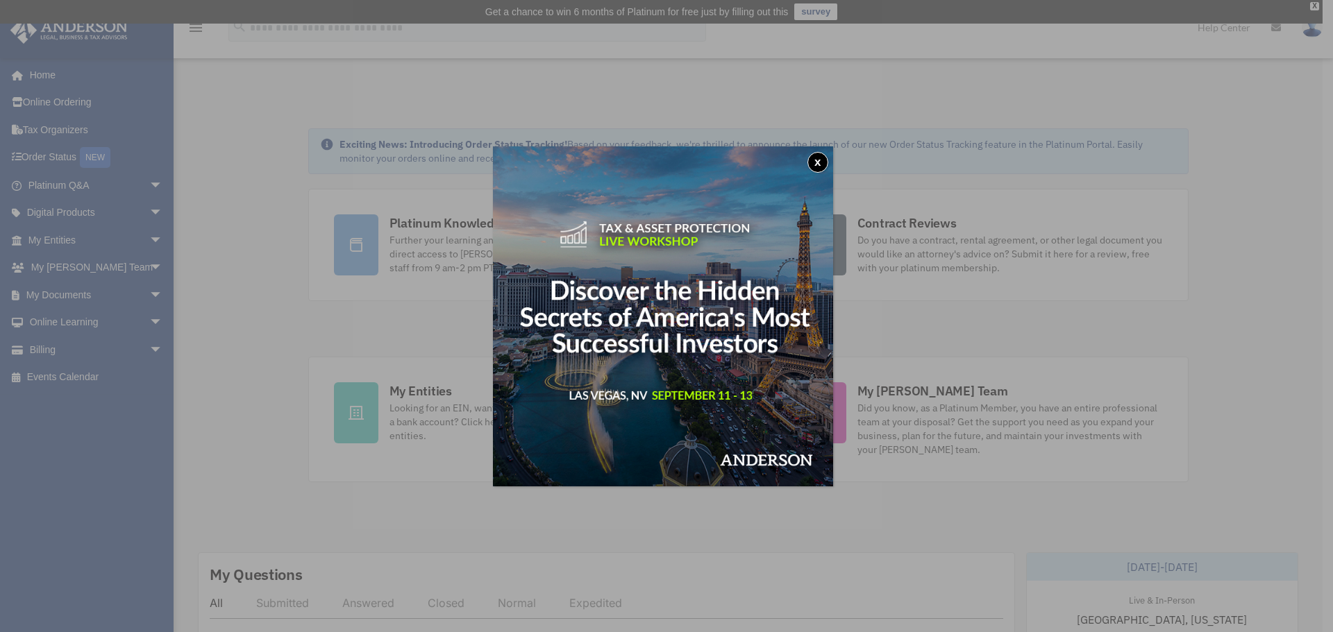
click at [821, 161] on button "x" at bounding box center [817, 162] width 21 height 21
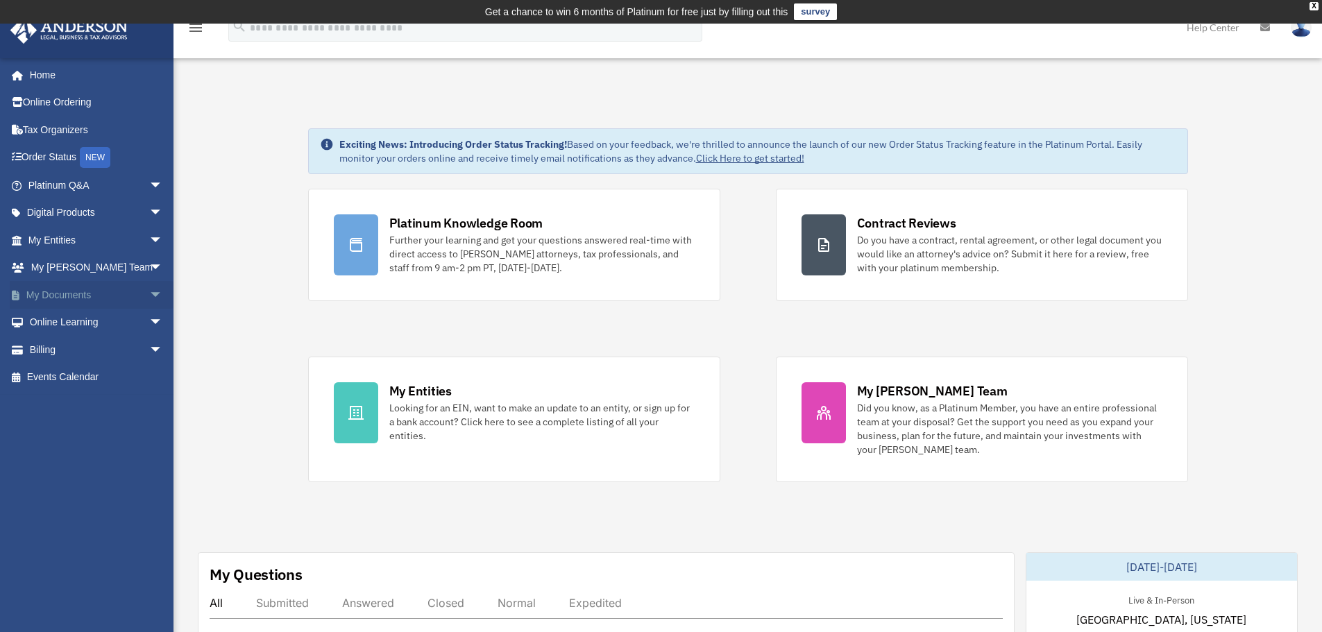
click at [83, 289] on link "My Documents arrow_drop_down" at bounding box center [97, 295] width 174 height 28
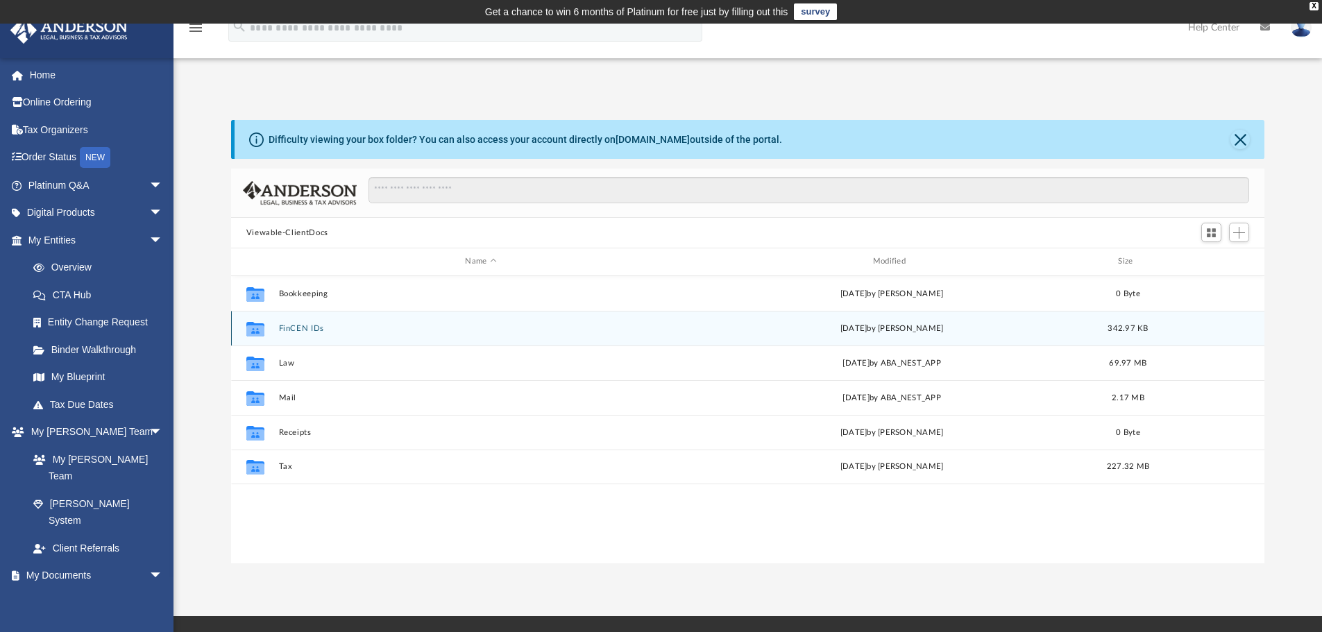
scroll to position [305, 1023]
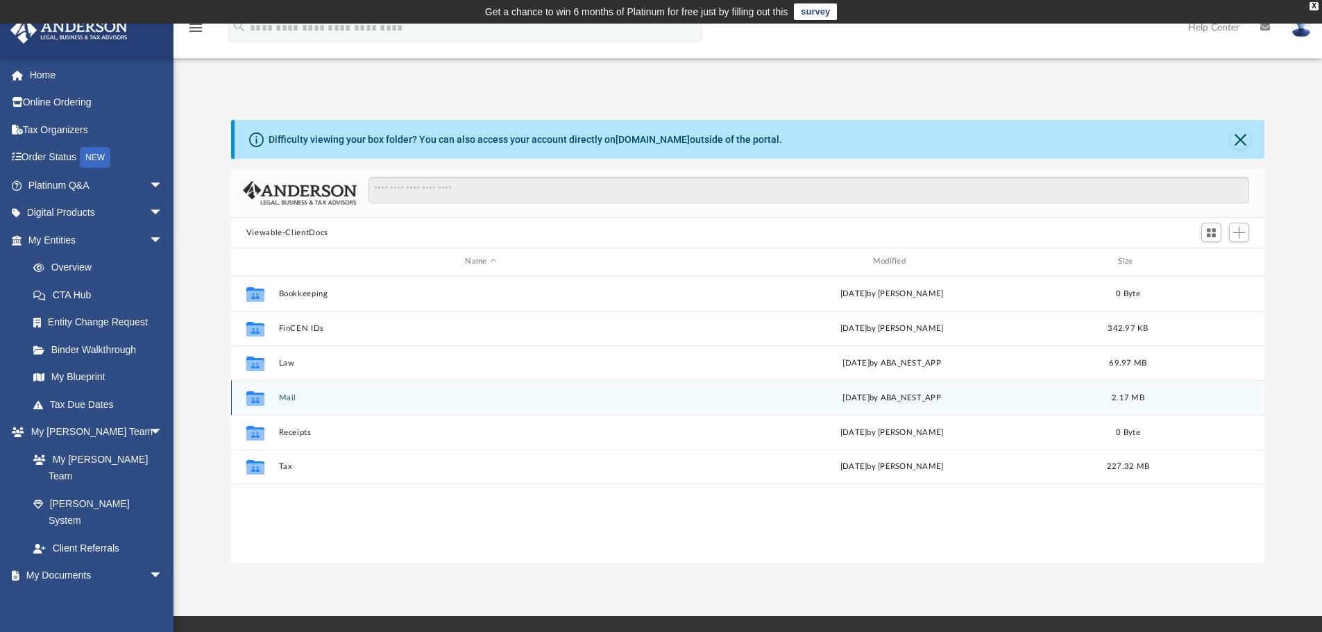
click at [416, 392] on div "Collaborated Folder Mail Thu Apr 24 2025 by ABA_NEST_APP 2.17 MB" at bounding box center [748, 397] width 1034 height 35
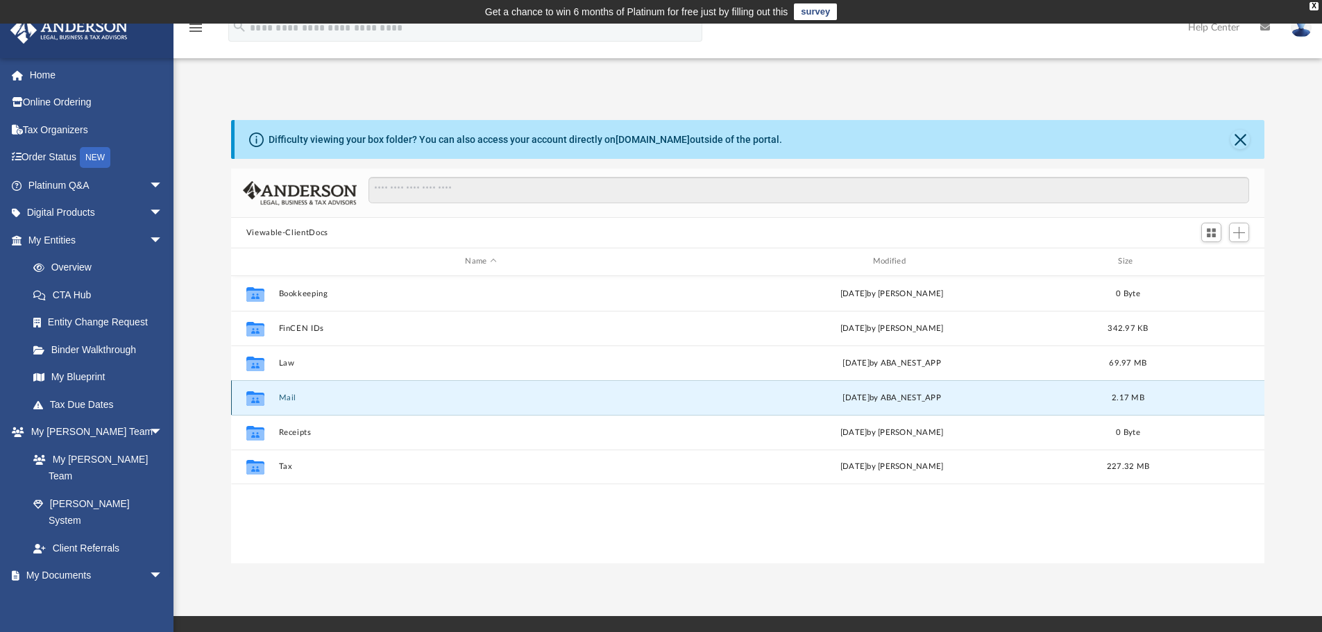
click at [417, 392] on div "Collaborated Folder Mail Thu Apr 24 2025 by ABA_NEST_APP 2.17 MB" at bounding box center [748, 397] width 1034 height 35
click at [252, 398] on icon "grid" at bounding box center [255, 399] width 18 height 11
click at [287, 399] on button "Mail" at bounding box center [480, 398] width 405 height 9
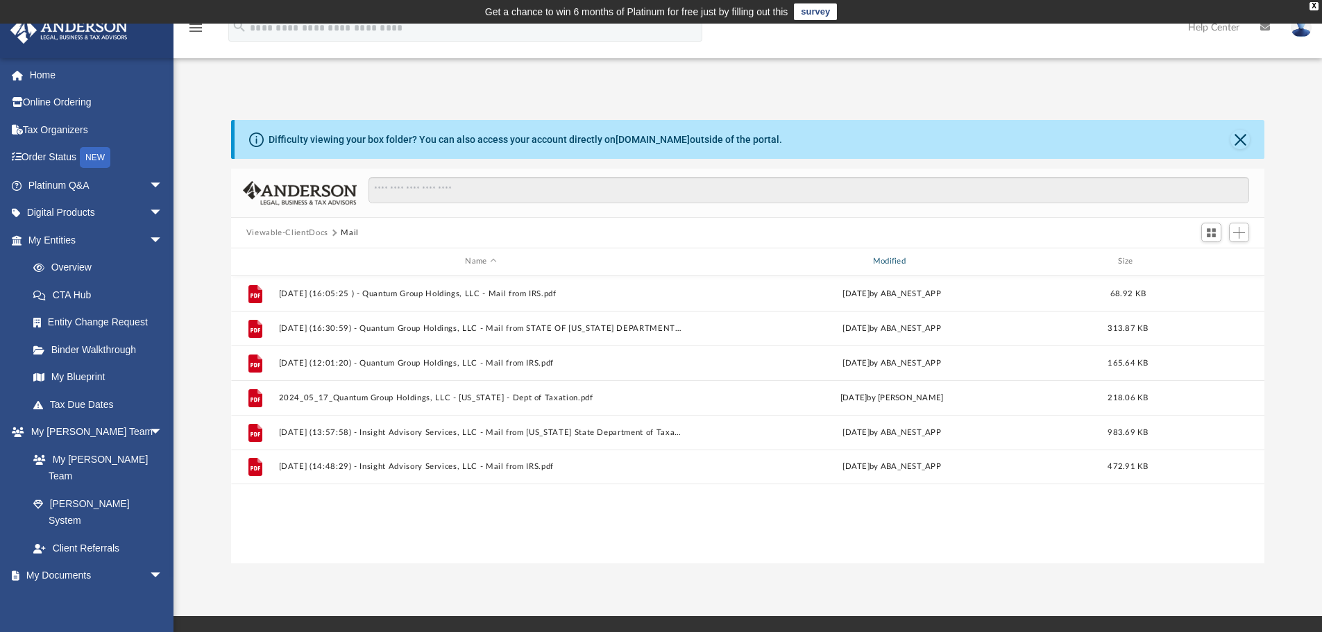
click at [892, 255] on div "Modified" at bounding box center [891, 261] width 405 height 12
click at [913, 258] on div "Modified" at bounding box center [891, 261] width 405 height 12
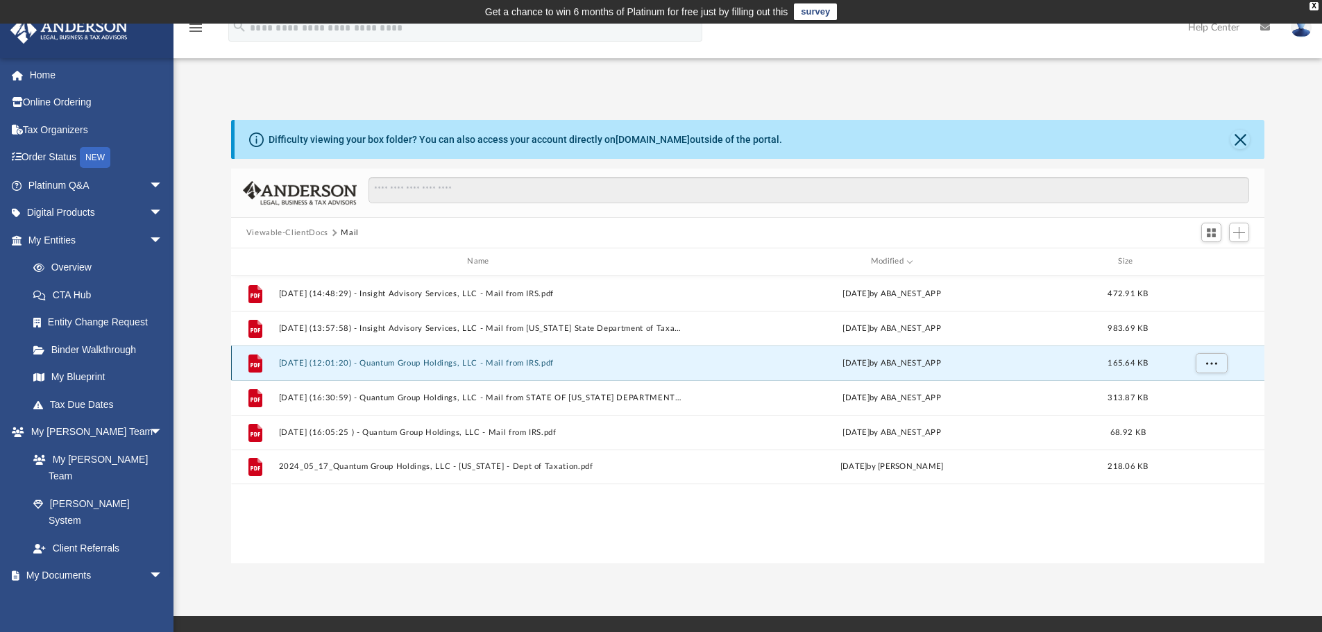
click at [426, 360] on button "2024.10.24 (12:01:20) - Quantum Group Holdings, LLC - Mail from IRS.pdf" at bounding box center [480, 363] width 405 height 9
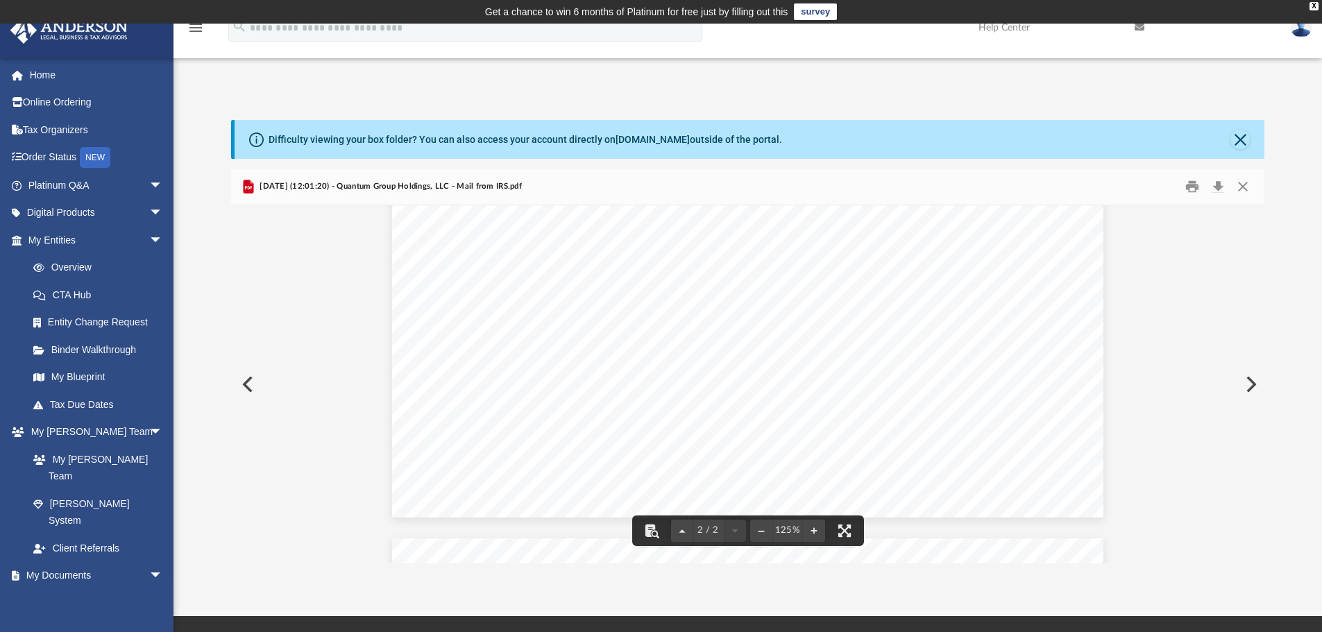
scroll to position [417, 0]
click at [249, 376] on button "Preview" at bounding box center [246, 384] width 31 height 39
click at [1220, 190] on button "Download" at bounding box center [1218, 187] width 25 height 22
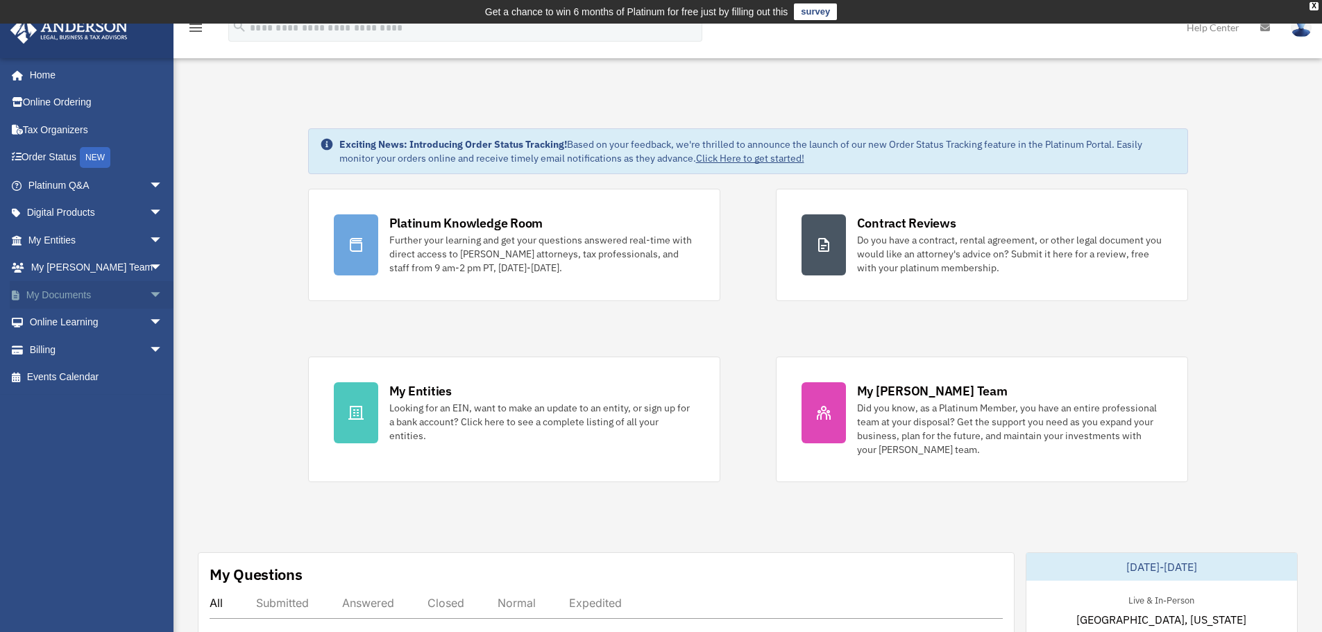
click at [82, 293] on link "My Documents arrow_drop_down" at bounding box center [97, 295] width 174 height 28
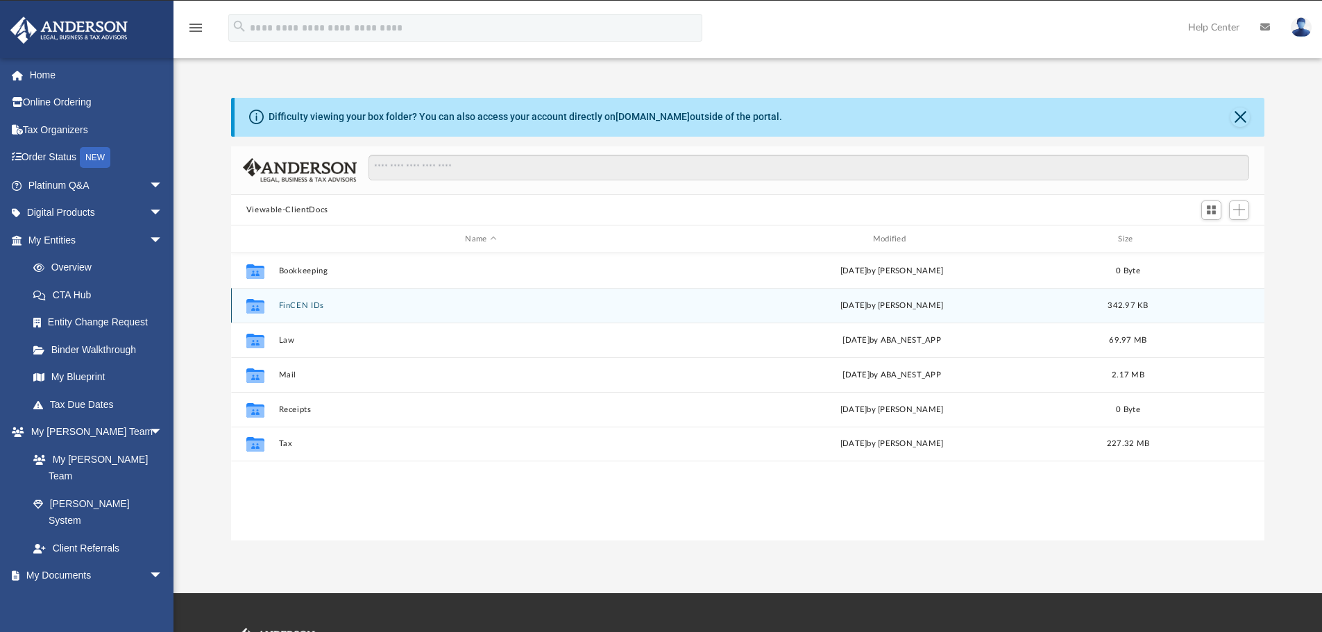
scroll to position [305, 1023]
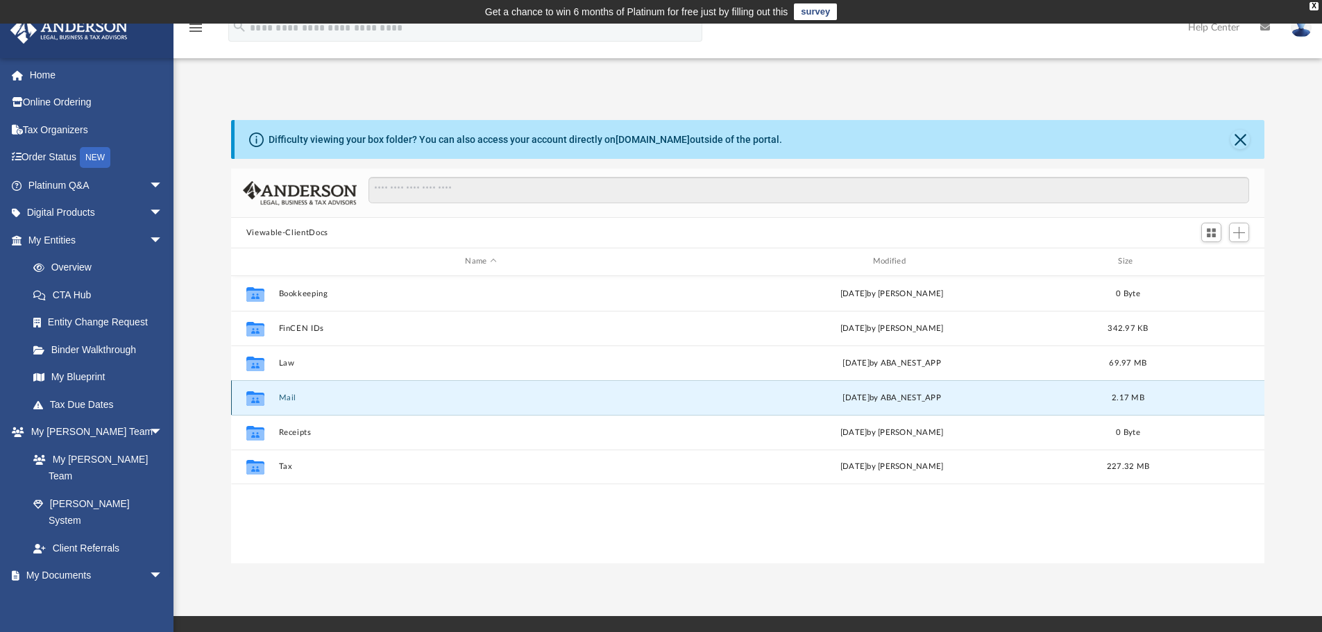
click at [379, 401] on button "Mail" at bounding box center [480, 398] width 405 height 9
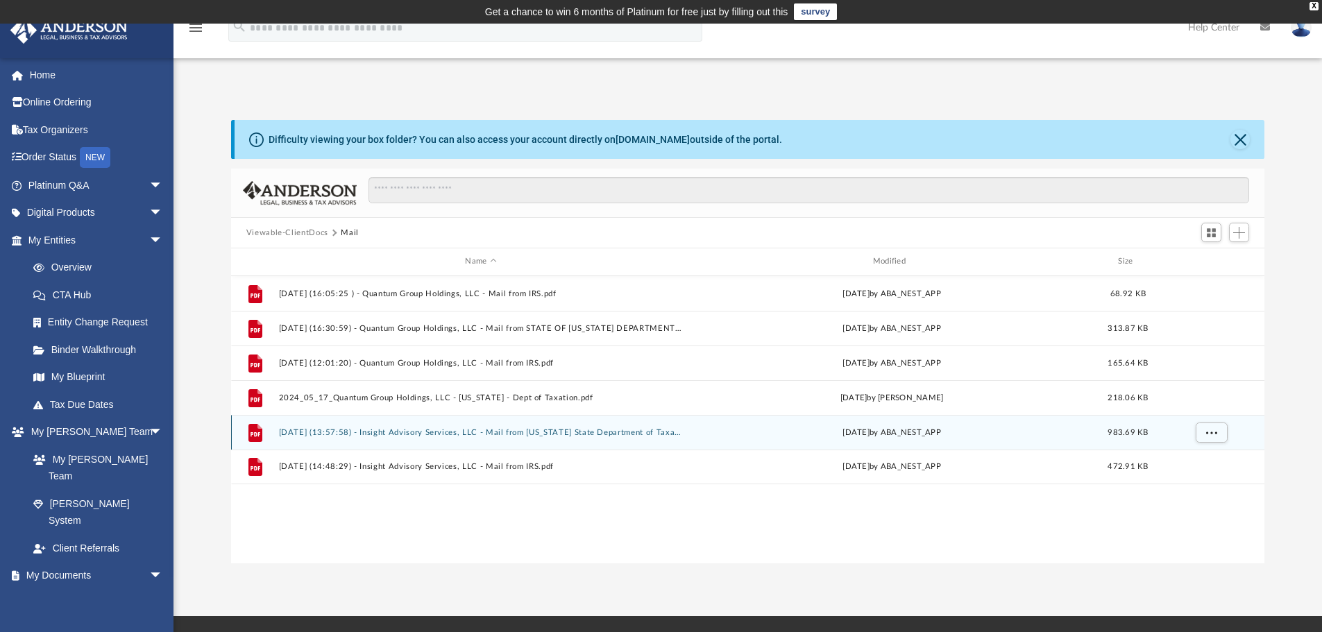
click at [473, 428] on button "2025.01.08 (13:57:58) - Insight Advisory Services, LLC - Mail from New York Sta…" at bounding box center [480, 432] width 405 height 9
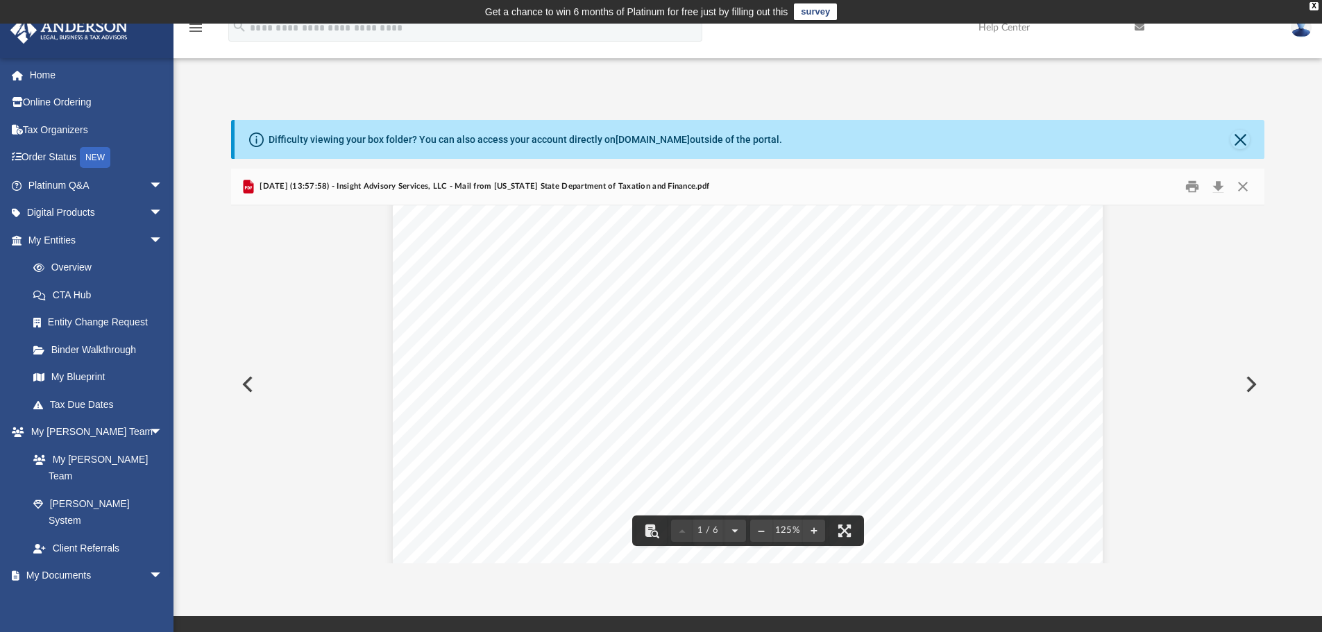
scroll to position [0, 0]
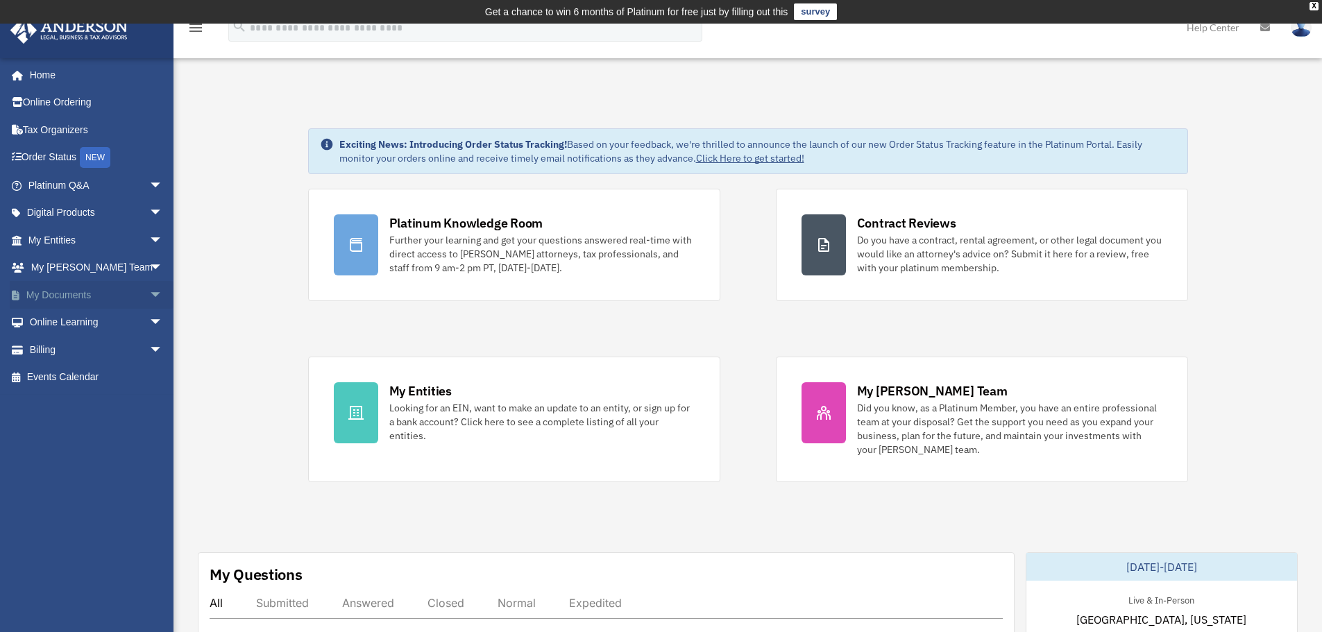
click at [70, 289] on link "My Documents arrow_drop_down" at bounding box center [97, 295] width 174 height 28
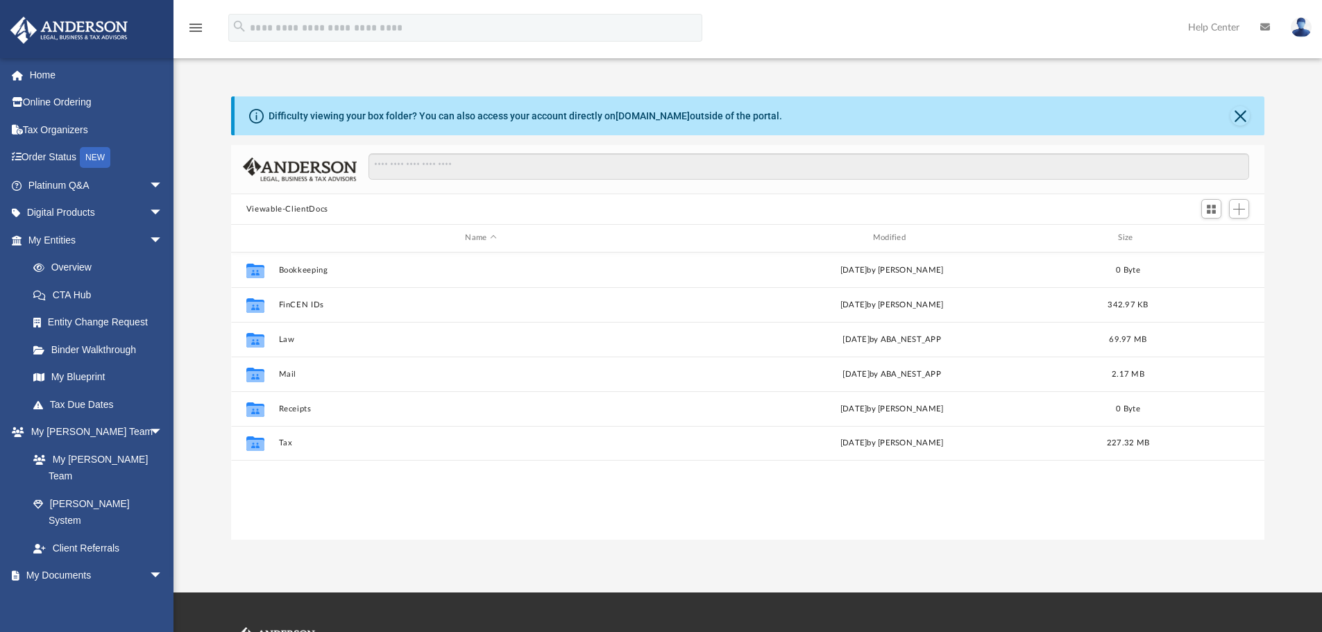
scroll to position [305, 1023]
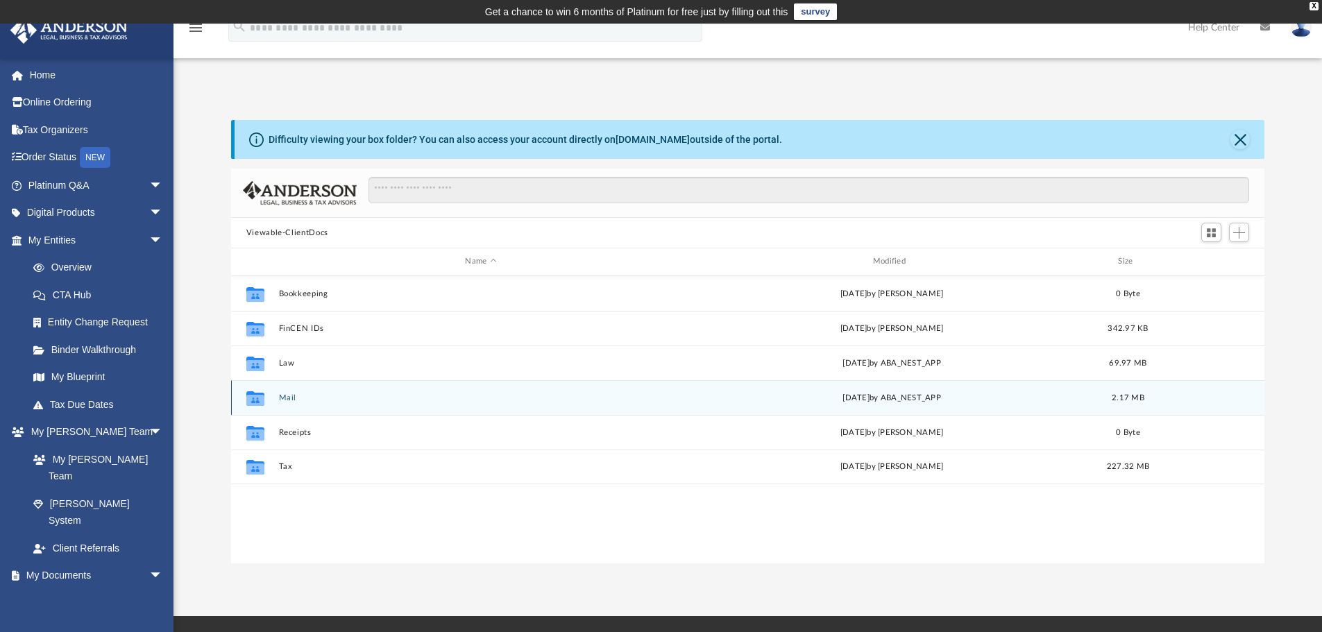
click at [371, 394] on button "Mail" at bounding box center [480, 398] width 405 height 9
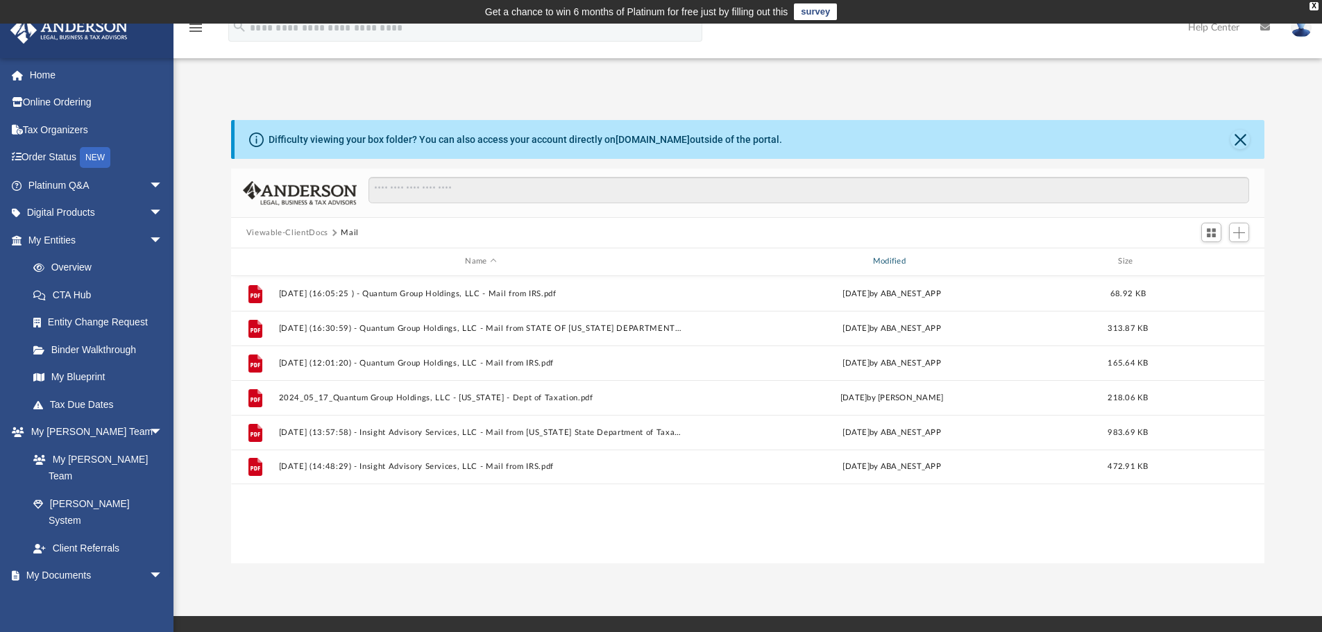
click at [884, 261] on div "Modified" at bounding box center [891, 261] width 405 height 12
click at [924, 266] on div "Modified" at bounding box center [891, 261] width 405 height 12
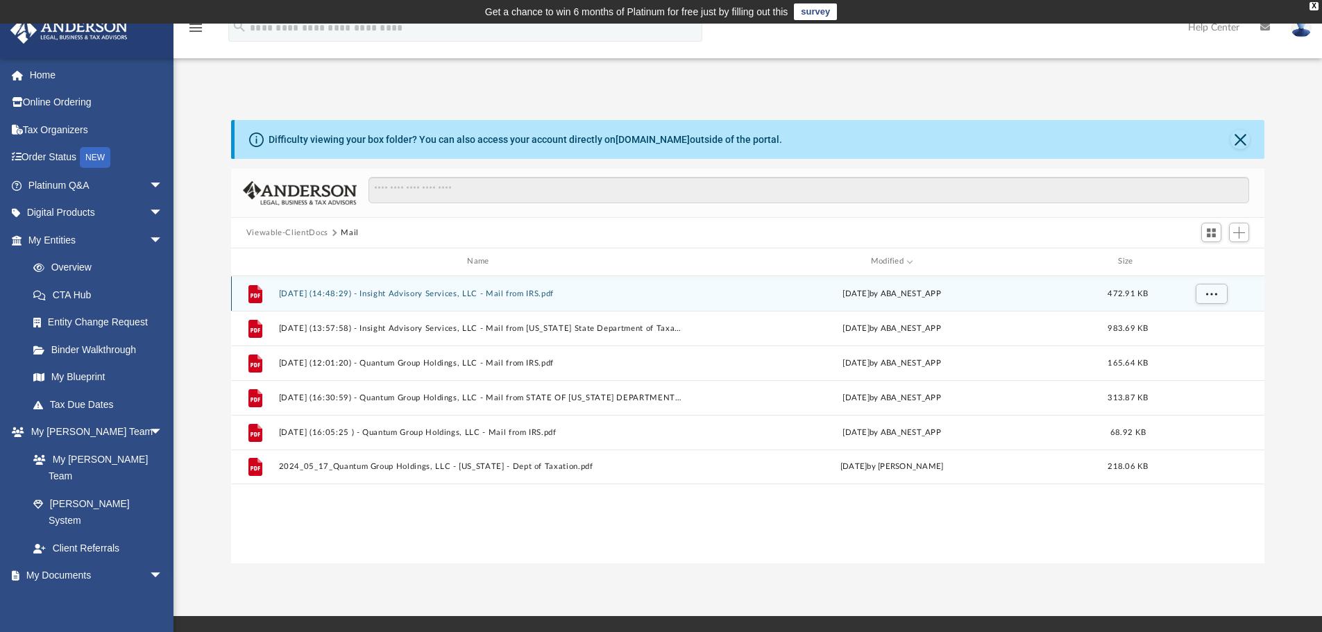
click at [450, 296] on button "[DATE] (14:48:29) - Insight Advisory Services, LLC - Mail from IRS.pdf" at bounding box center [480, 293] width 405 height 9
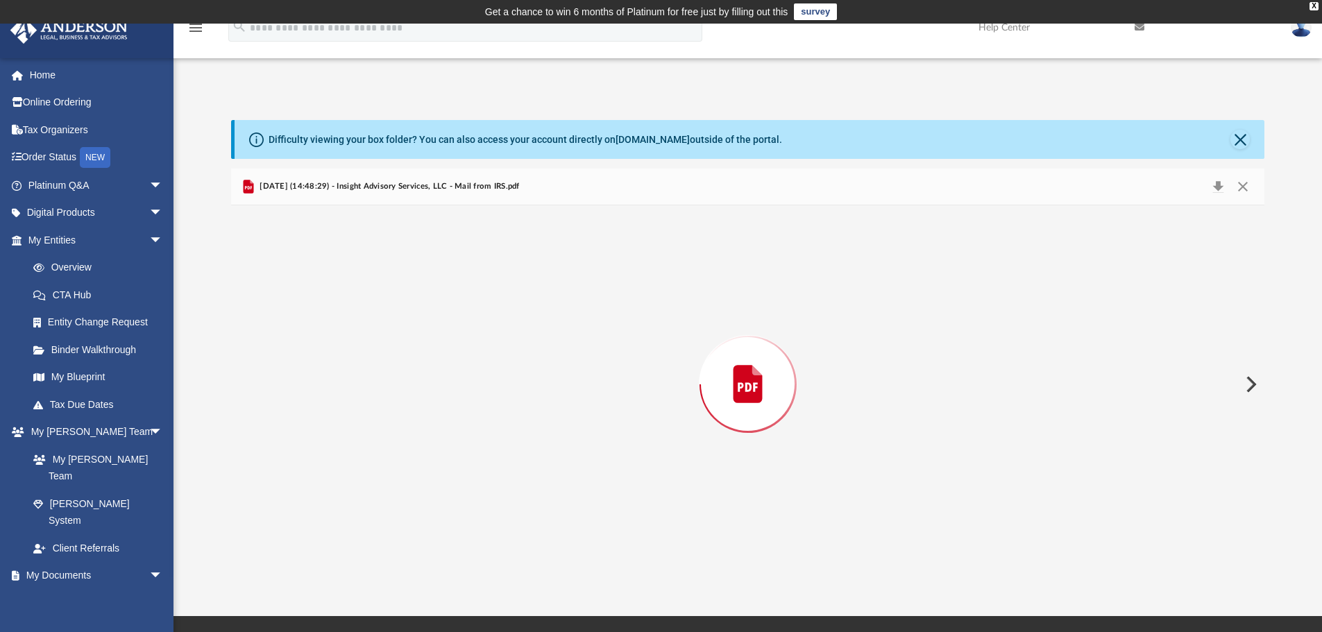
click at [449, 296] on div "Preview" at bounding box center [748, 384] width 1034 height 358
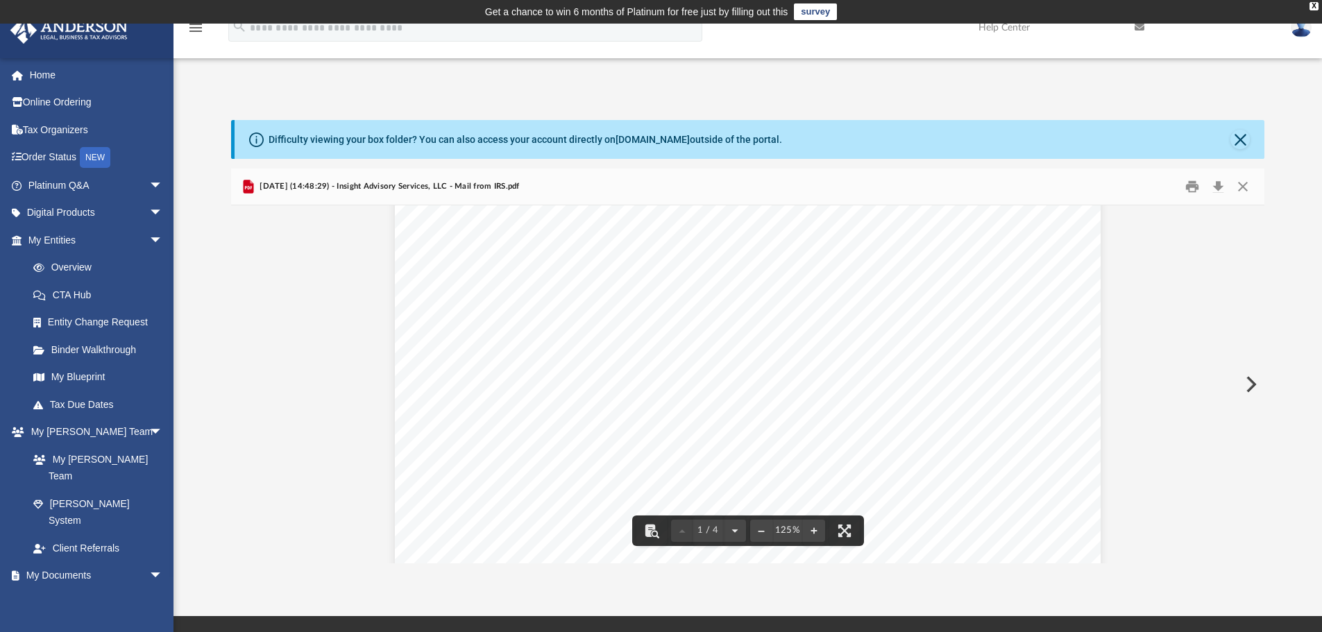
scroll to position [0, 0]
click at [1245, 135] on button "Close" at bounding box center [1240, 139] width 19 height 19
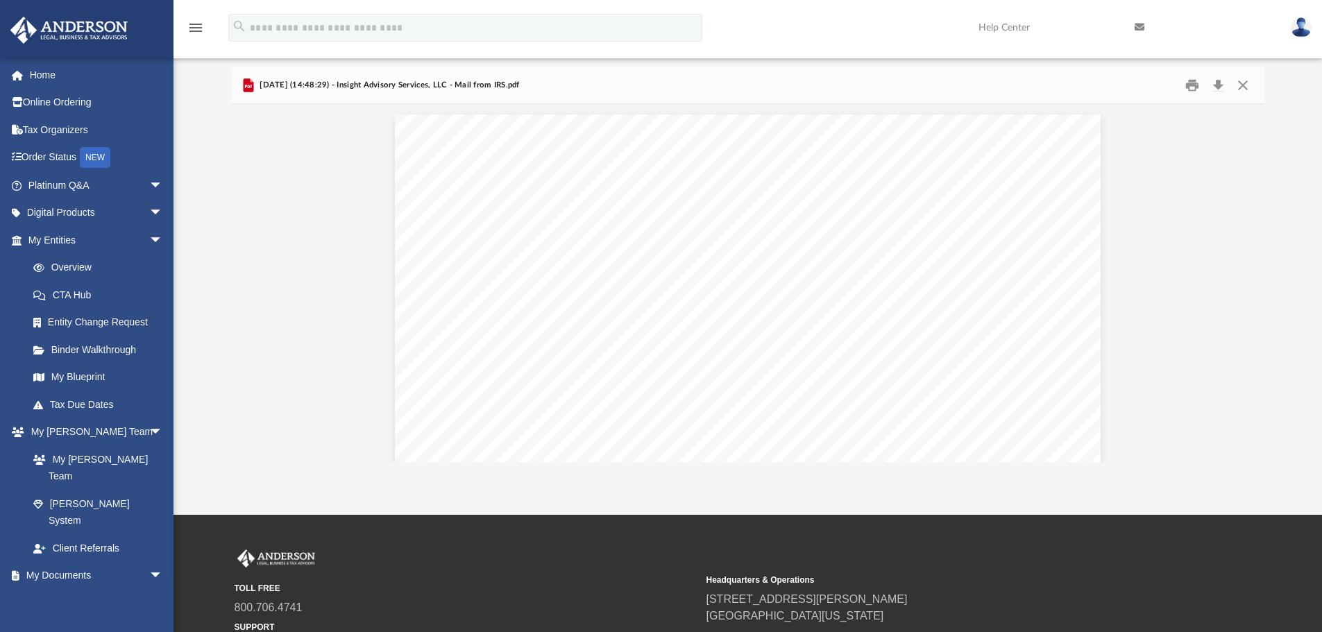
scroll to position [184, 0]
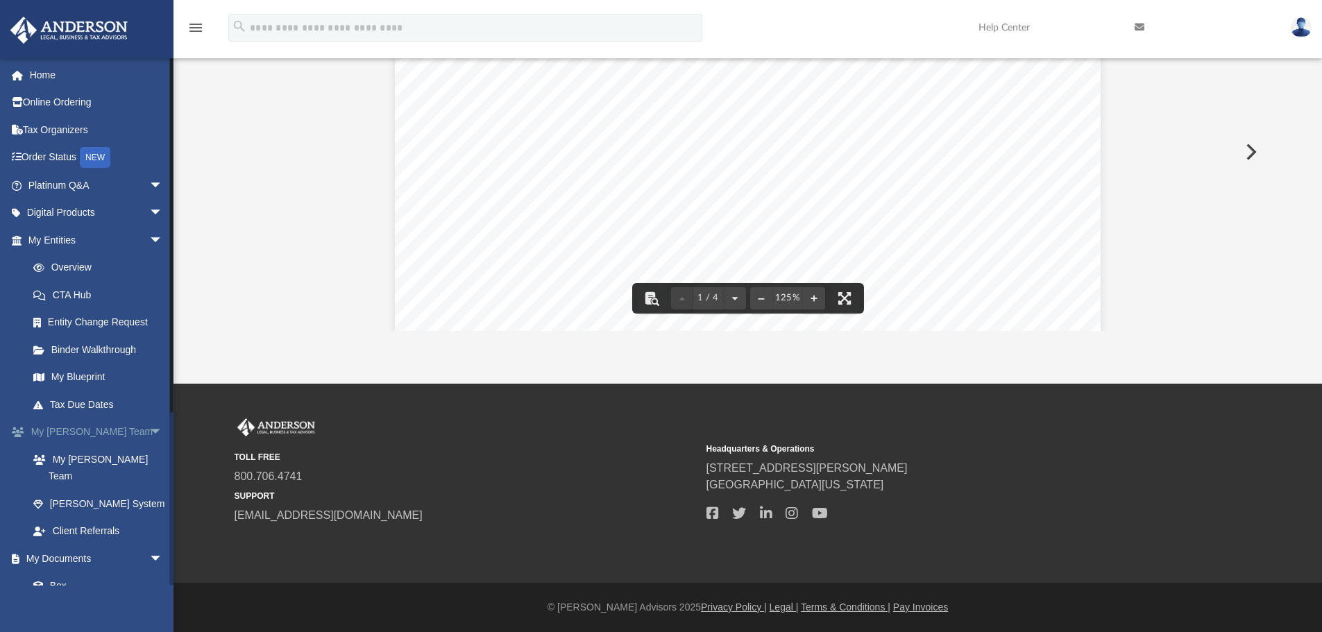
click at [155, 428] on span "arrow_drop_down" at bounding box center [163, 433] width 28 height 28
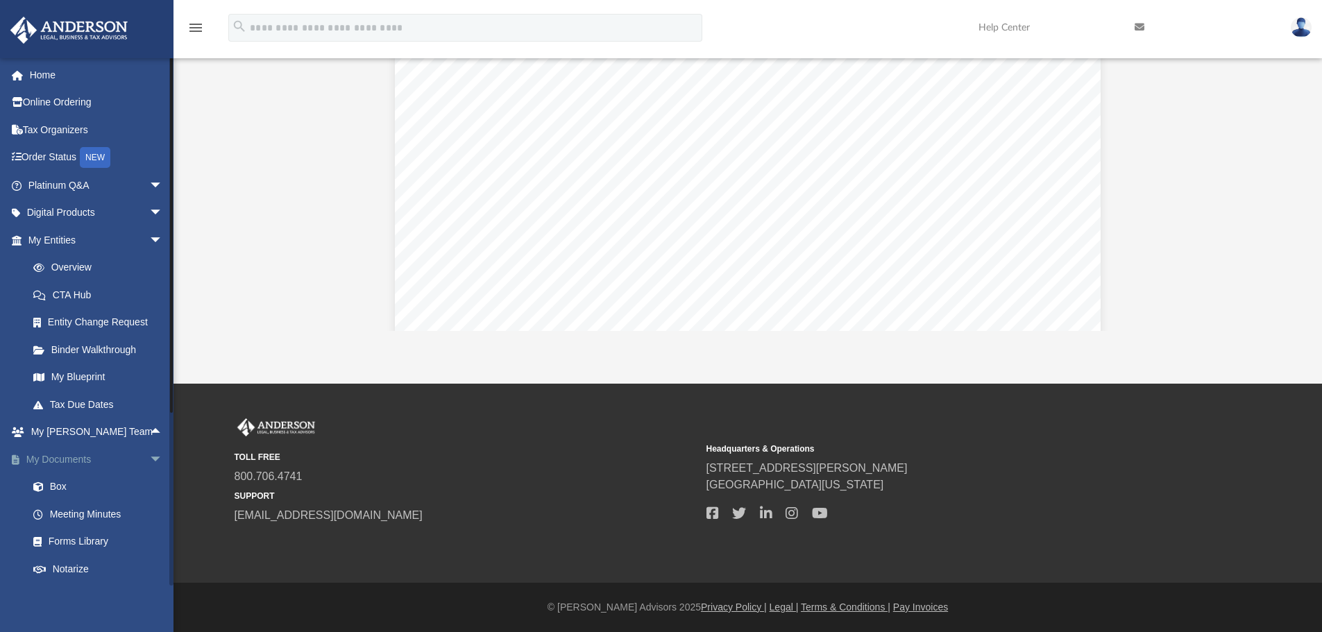
click at [66, 457] on link "My Documents arrow_drop_down" at bounding box center [97, 460] width 174 height 28
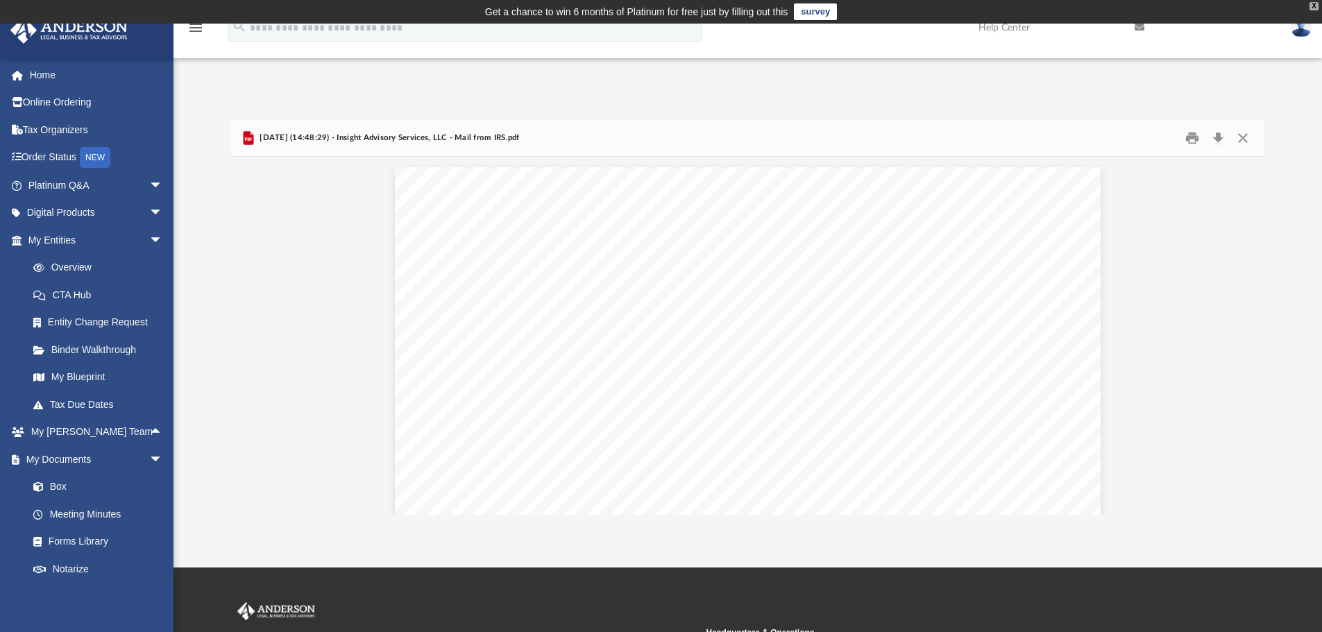
click at [1310, 5] on div "X" at bounding box center [1314, 6] width 9 height 8
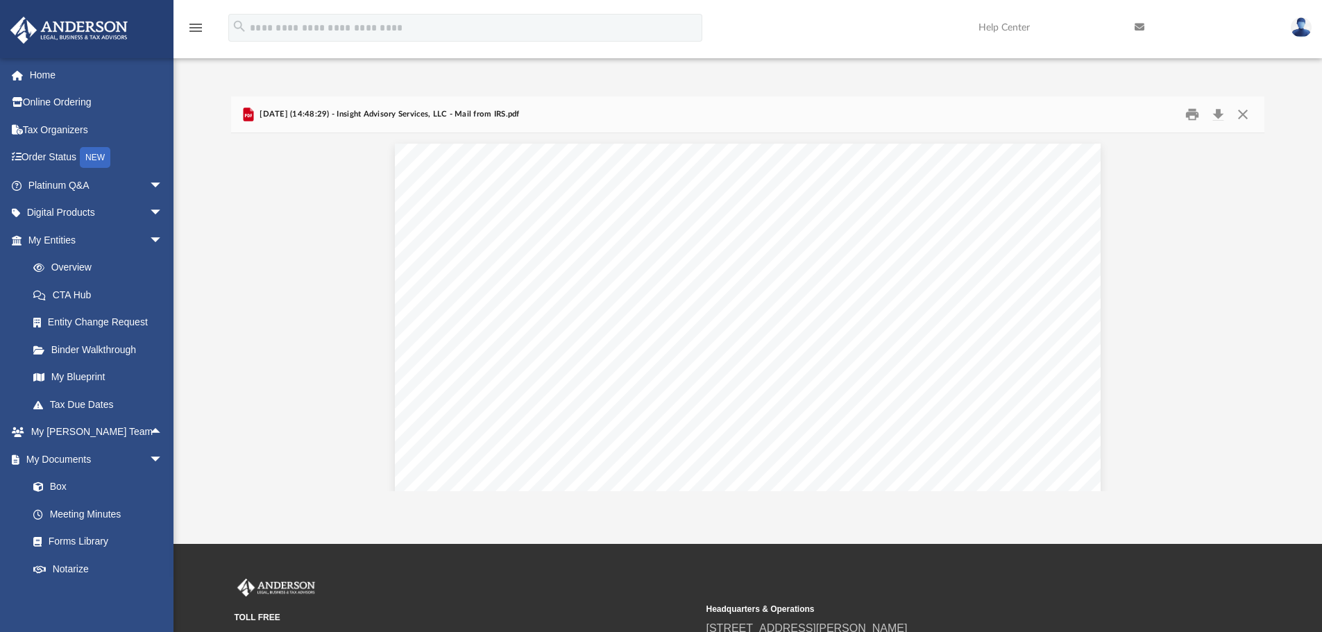
click at [194, 24] on icon "menu" at bounding box center [195, 27] width 17 height 17
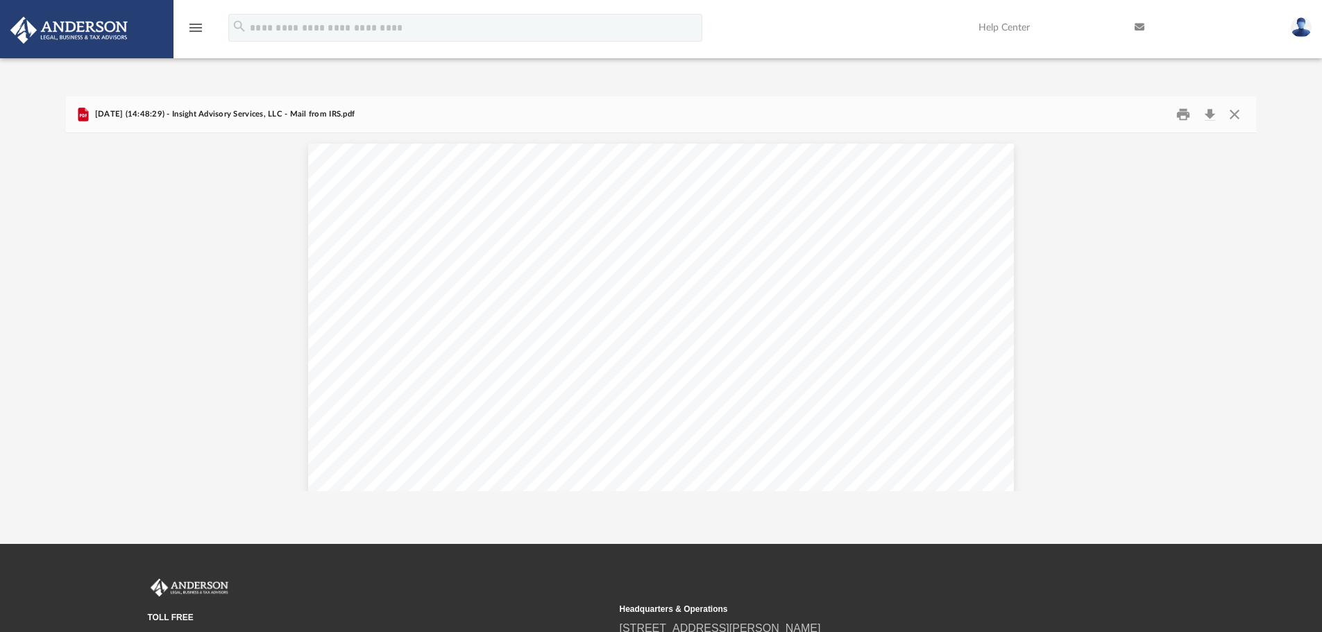
scroll to position [305, 1179]
click at [191, 19] on icon "menu" at bounding box center [195, 27] width 17 height 17
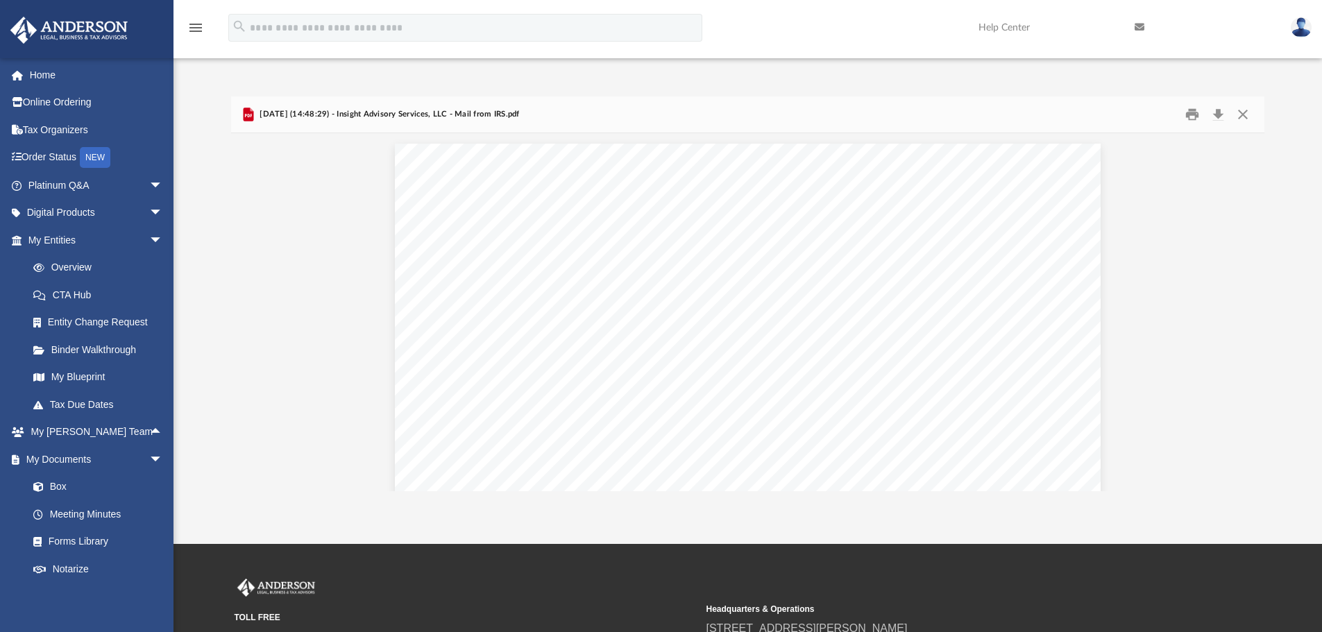
scroll to position [305, 1023]
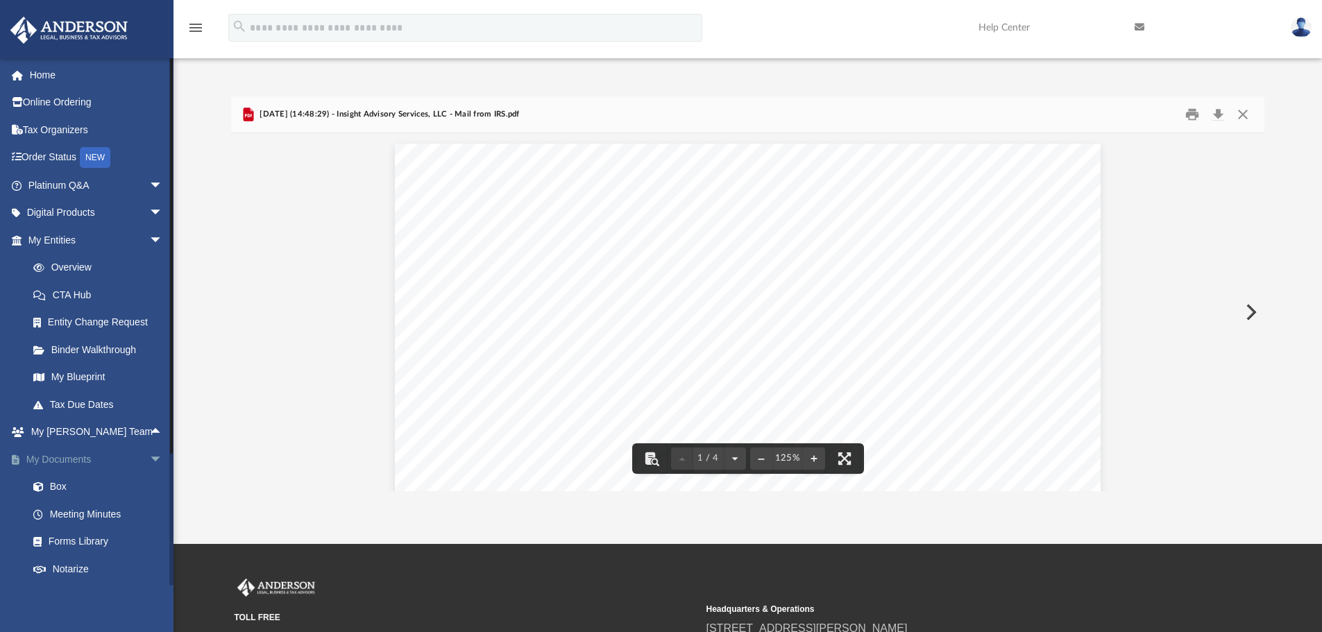
click at [69, 457] on link "My Documents arrow_drop_down" at bounding box center [97, 460] width 174 height 28
click at [1247, 120] on button "Close" at bounding box center [1243, 115] width 25 height 22
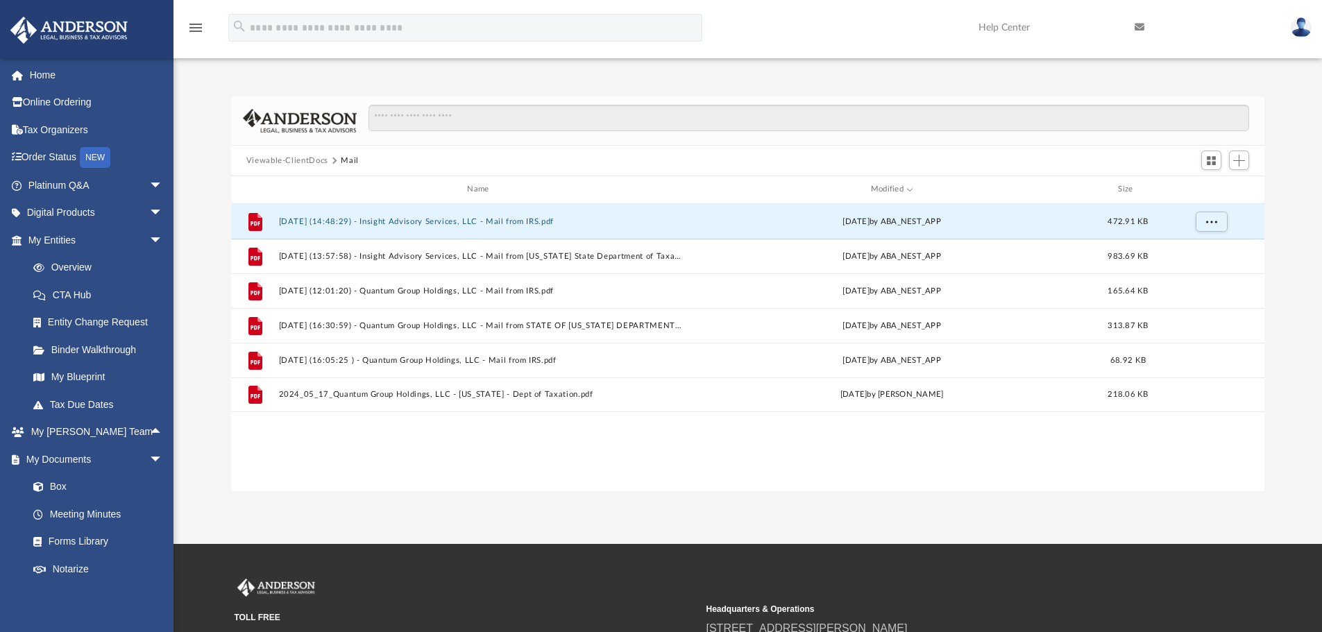
click at [283, 160] on button "Viewable-ClientDocs" at bounding box center [287, 161] width 82 height 12
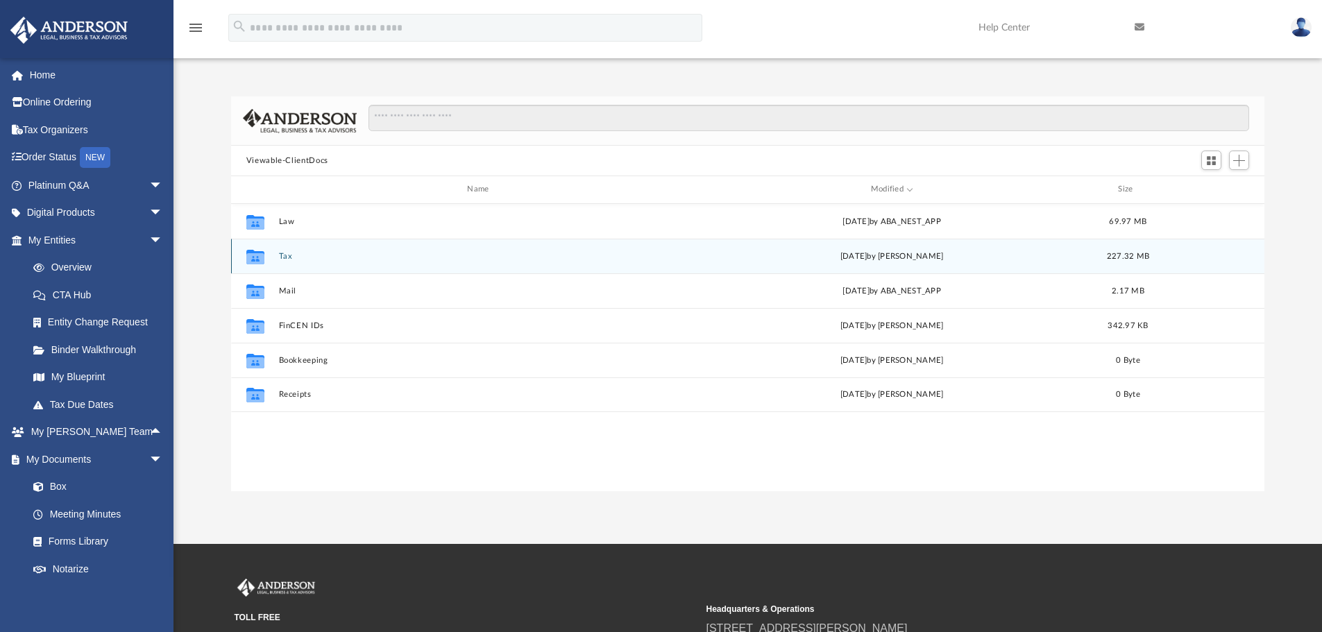
click at [306, 256] on button "Tax" at bounding box center [480, 256] width 405 height 9
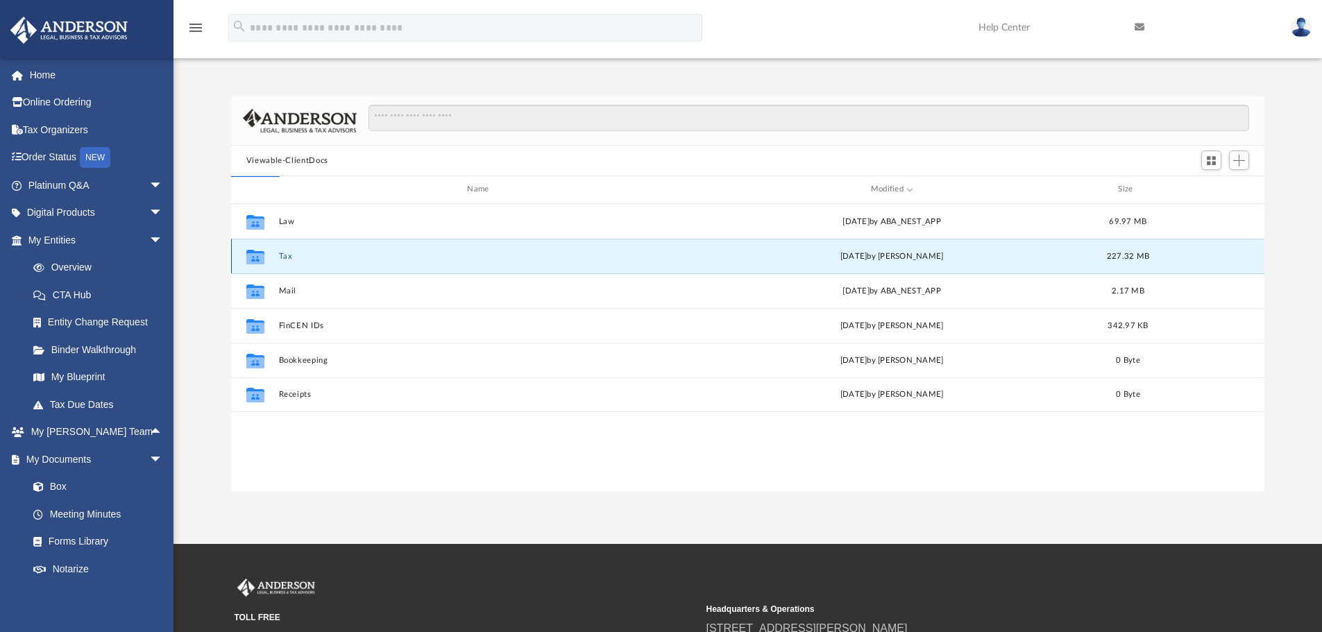
click at [305, 258] on button "Tax" at bounding box center [480, 256] width 405 height 9
click at [285, 256] on button "Tax" at bounding box center [480, 256] width 405 height 9
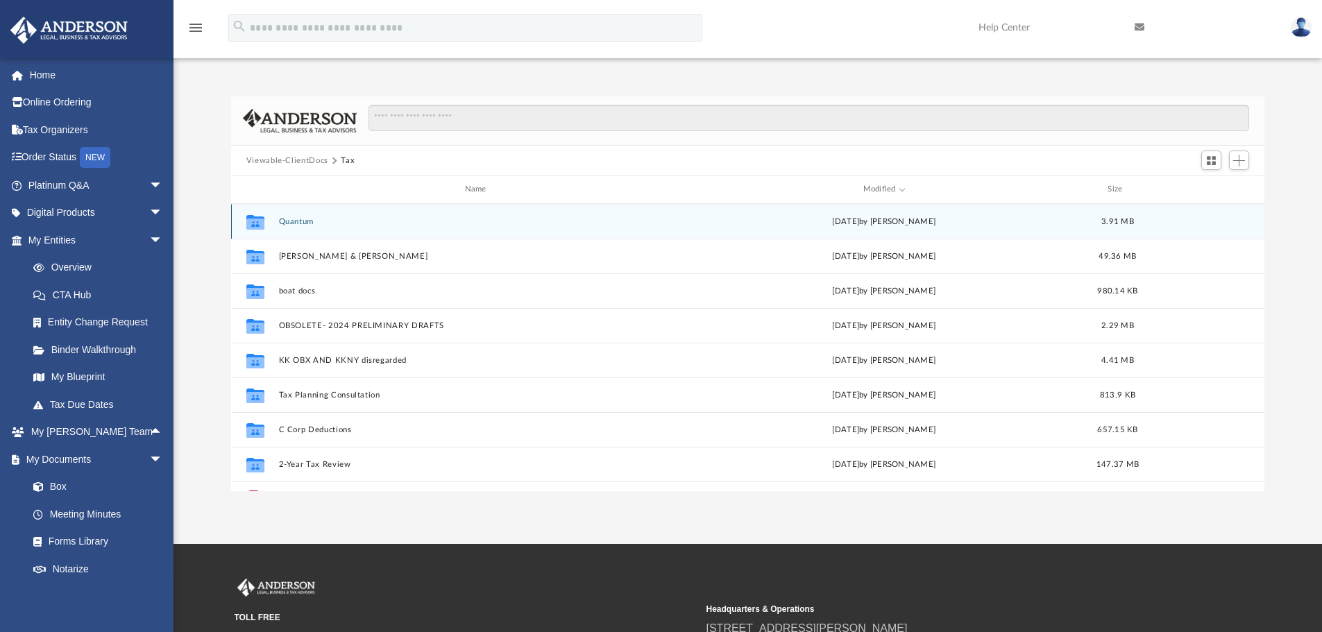
click at [382, 212] on div "Collaborated Folder Quantum [DATE] by [PERSON_NAME] 3.91 MB" at bounding box center [748, 221] width 1034 height 35
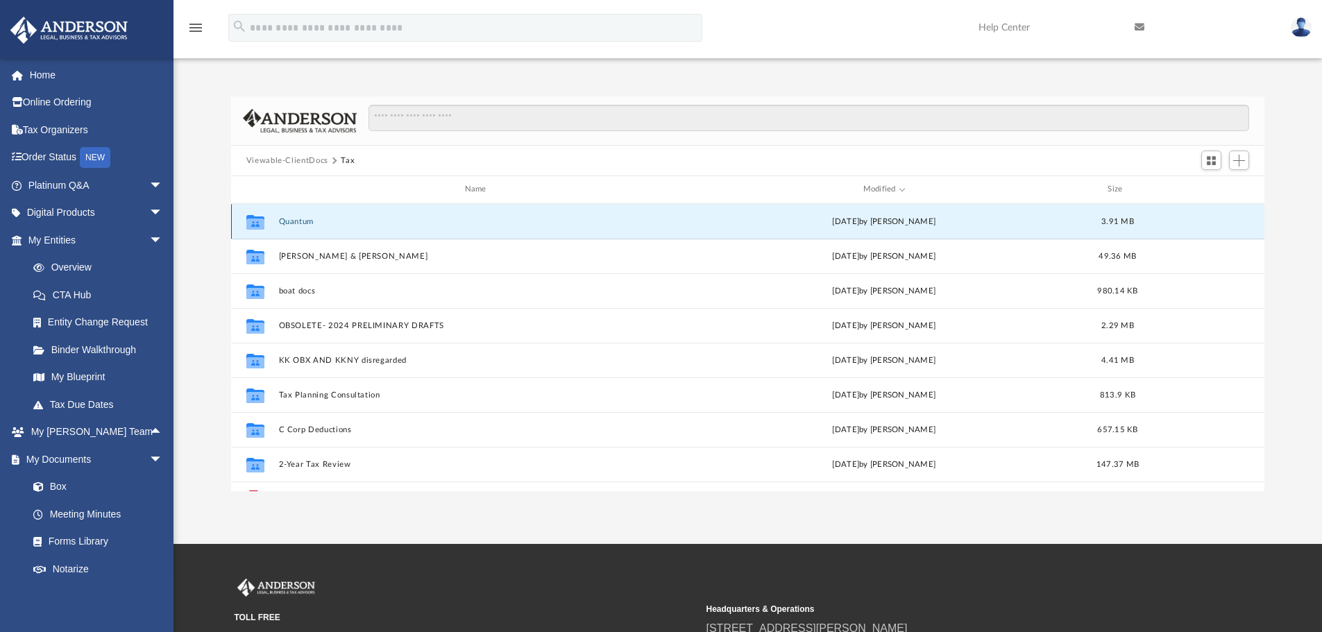
click at [382, 211] on div "Collaborated Folder Quantum [DATE] by [PERSON_NAME] 3.91 MB" at bounding box center [748, 221] width 1034 height 35
click at [294, 221] on button "Quantum" at bounding box center [478, 221] width 400 height 9
click at [294, 220] on button "Quantum" at bounding box center [478, 221] width 400 height 9
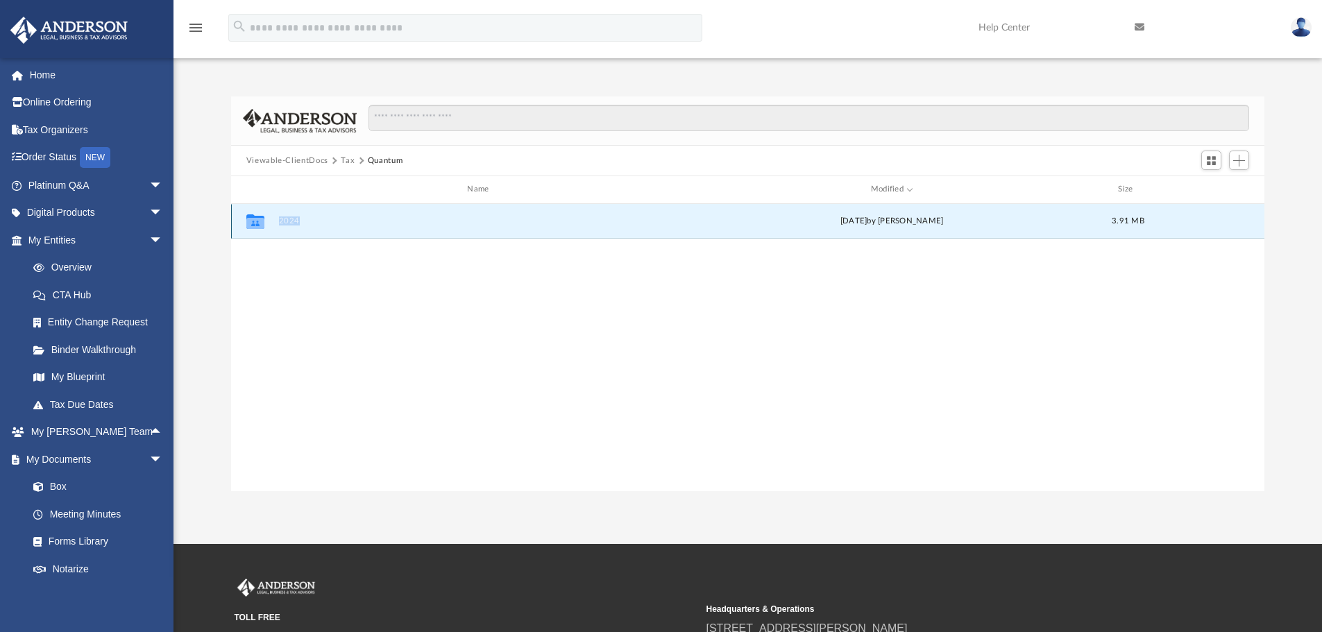
click at [286, 218] on button "2024" at bounding box center [480, 221] width 405 height 9
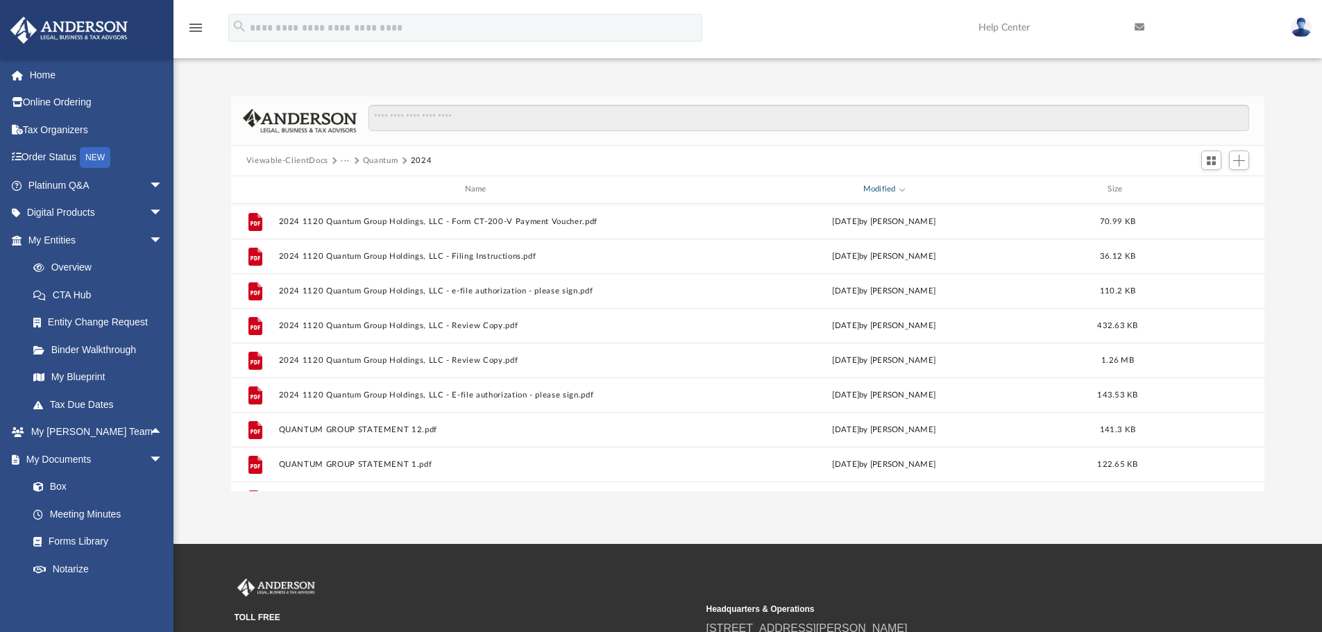
click at [903, 187] on span "Modified" at bounding box center [903, 188] width 6 height 6
click at [904, 188] on span "Modified" at bounding box center [903, 190] width 6 height 6
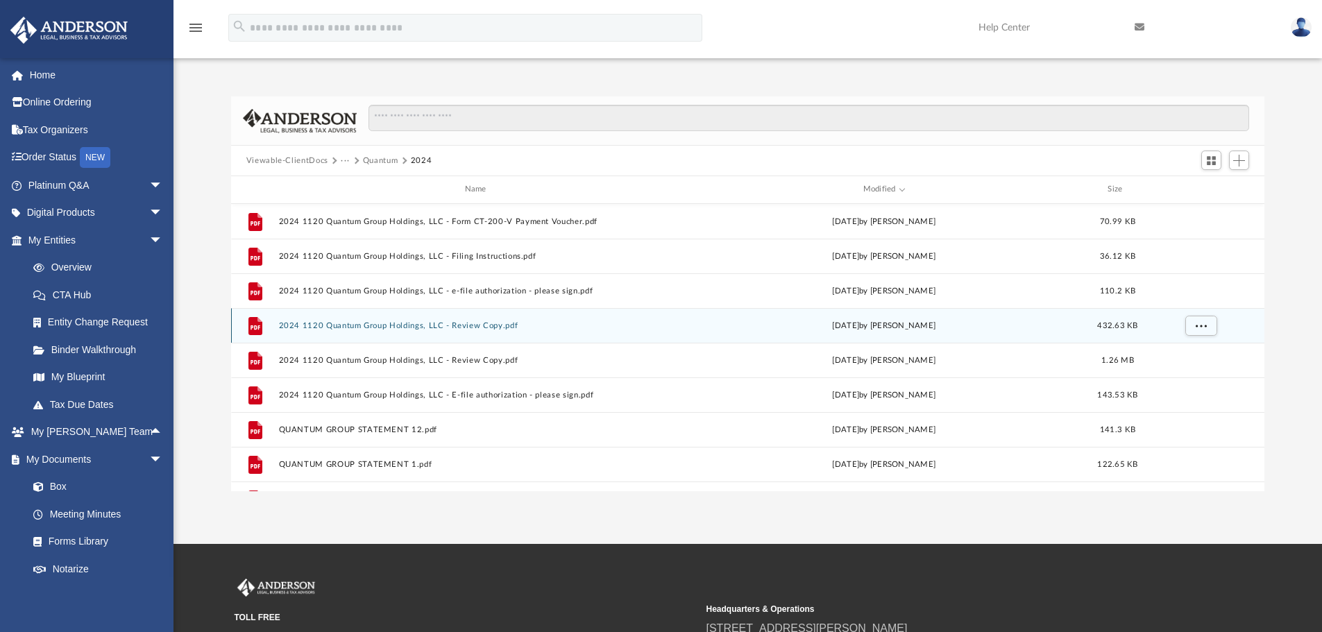
click at [369, 323] on button "2024 1120 Quantum Group Holdings, LLC - Review Copy.pdf" at bounding box center [478, 325] width 400 height 9
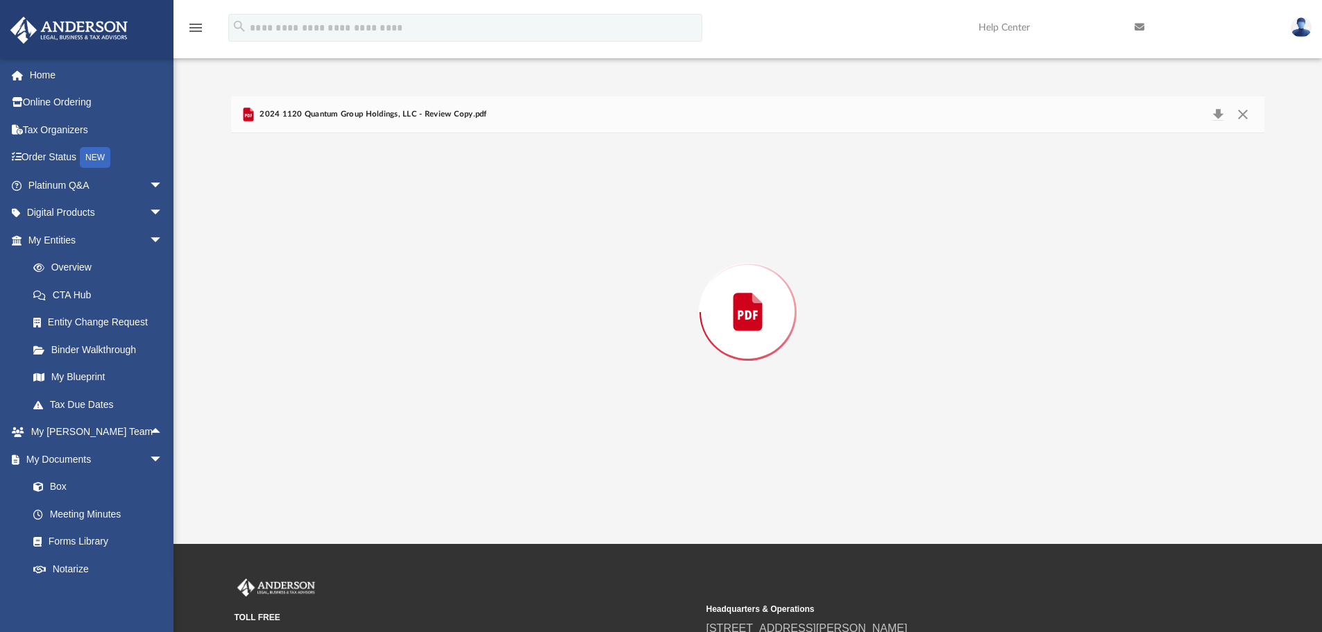
click at [369, 323] on div "Preview" at bounding box center [748, 312] width 1034 height 358
click at [1220, 112] on button "Download" at bounding box center [1218, 115] width 25 height 22
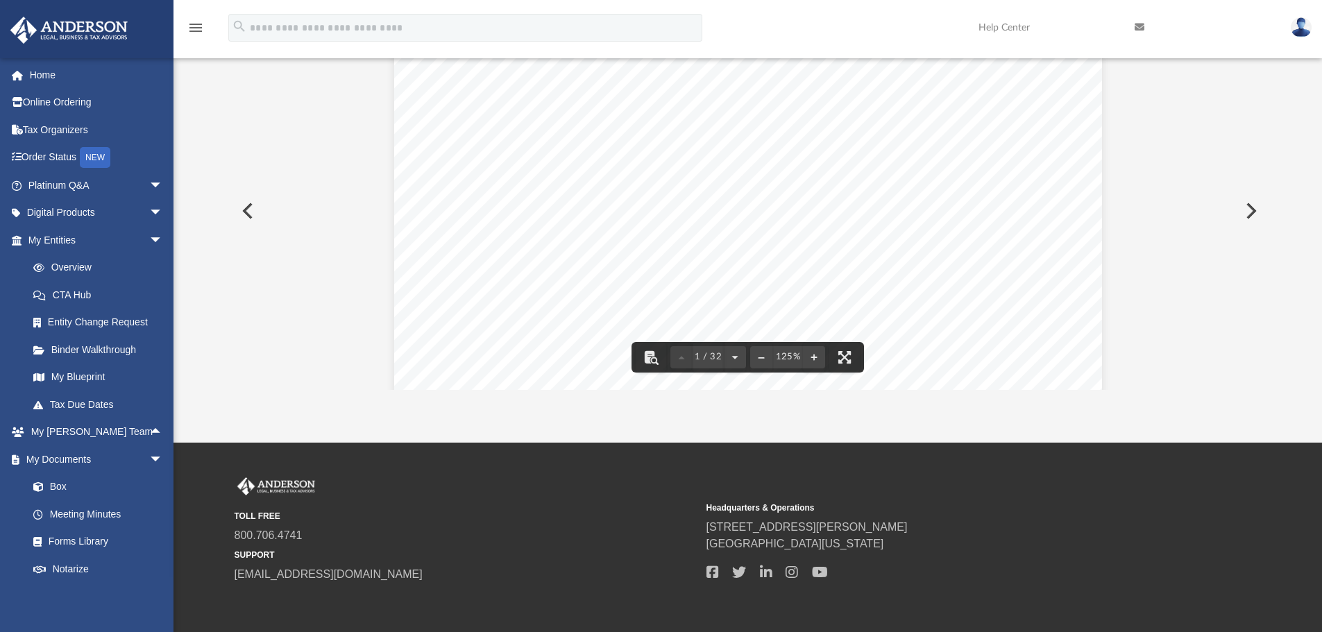
scroll to position [0, 0]
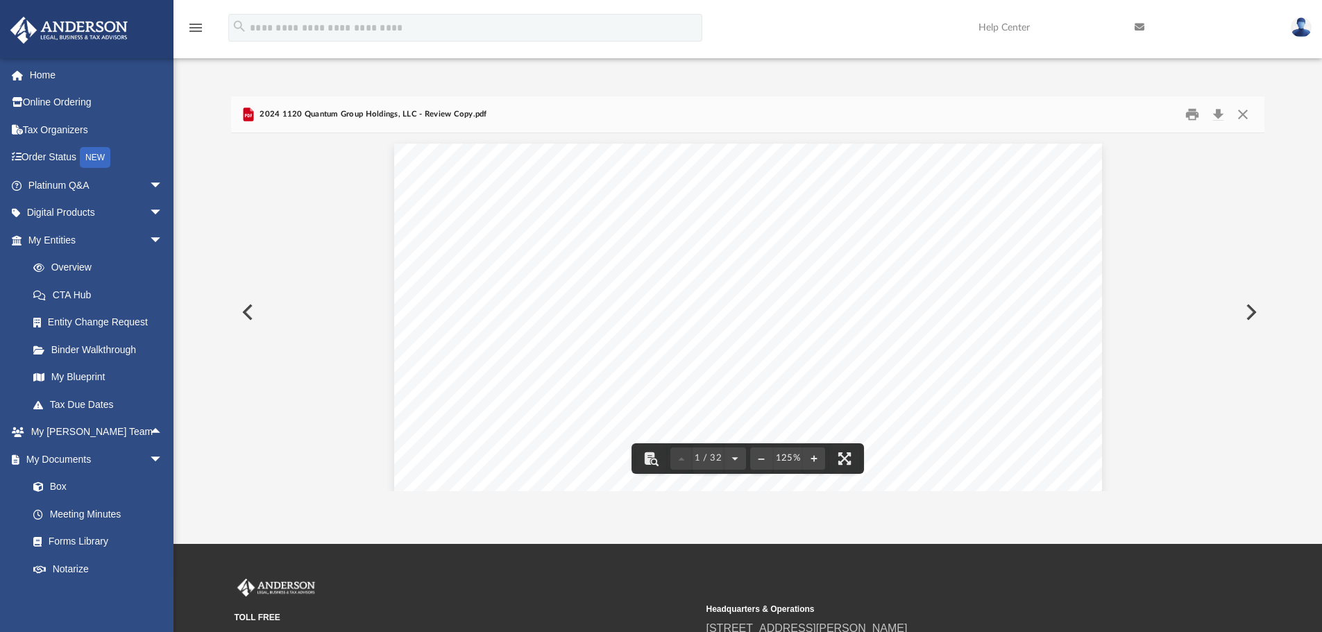
click at [1252, 308] on button "Preview" at bounding box center [1250, 312] width 31 height 39
click at [1250, 314] on button "Preview" at bounding box center [1250, 312] width 31 height 39
click at [1244, 115] on button "Close" at bounding box center [1243, 115] width 25 height 22
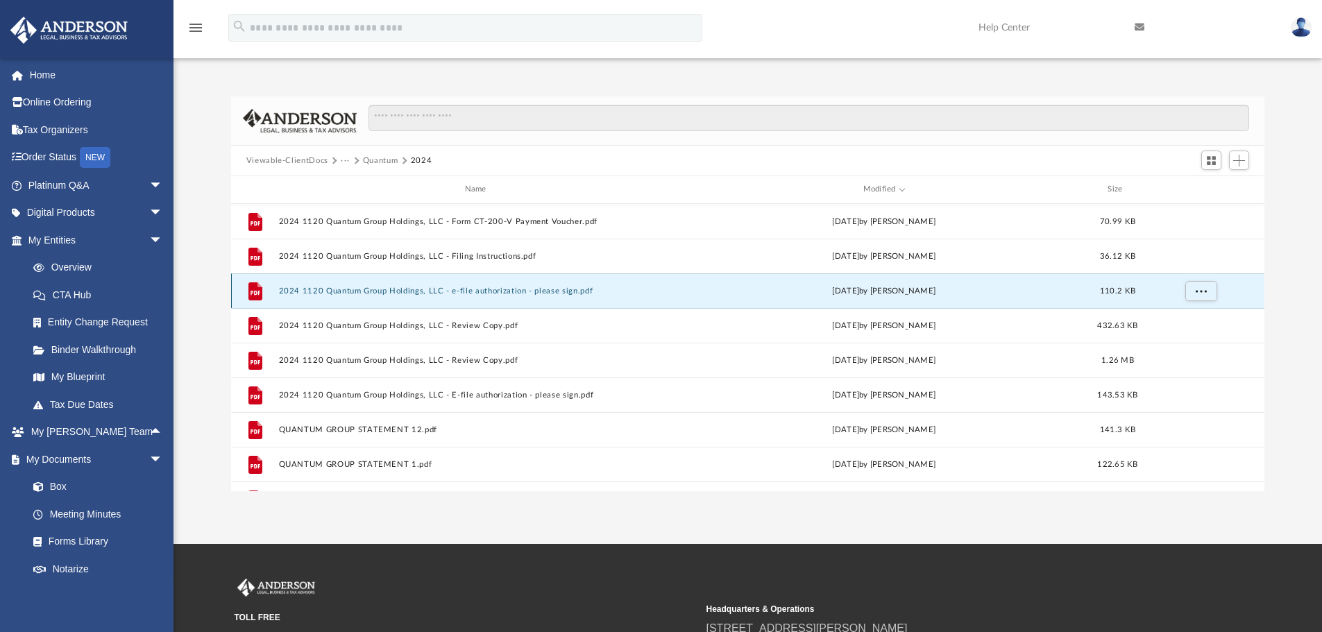
click at [385, 289] on button "2024 1120 Quantum Group Holdings, LLC - e-file authorization - please sign.pdf" at bounding box center [478, 291] width 400 height 9
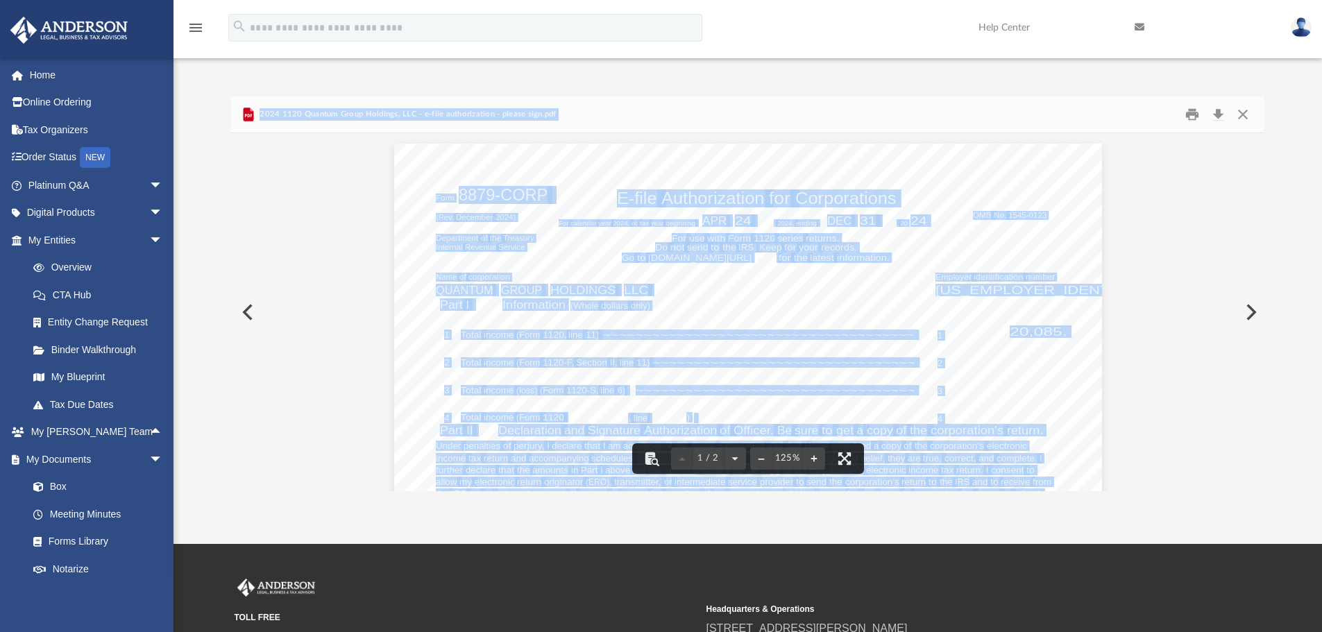
click at [249, 313] on button "Preview" at bounding box center [246, 312] width 31 height 39
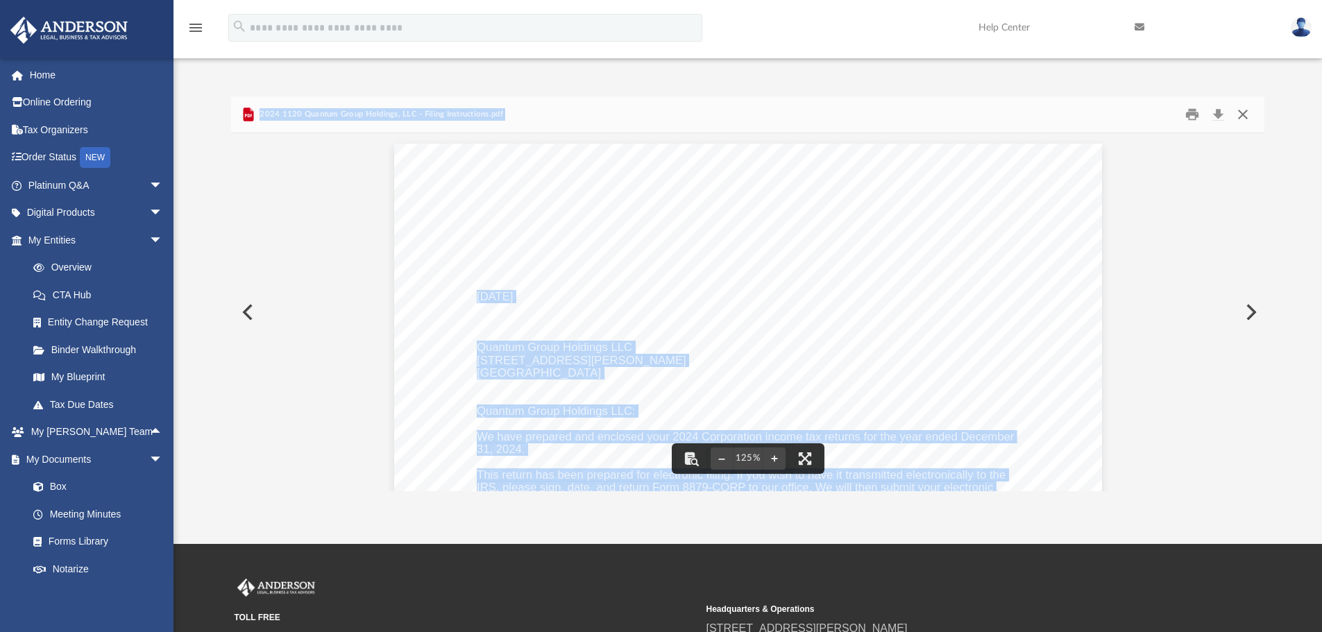
click at [1240, 115] on button "Close" at bounding box center [1243, 115] width 25 height 22
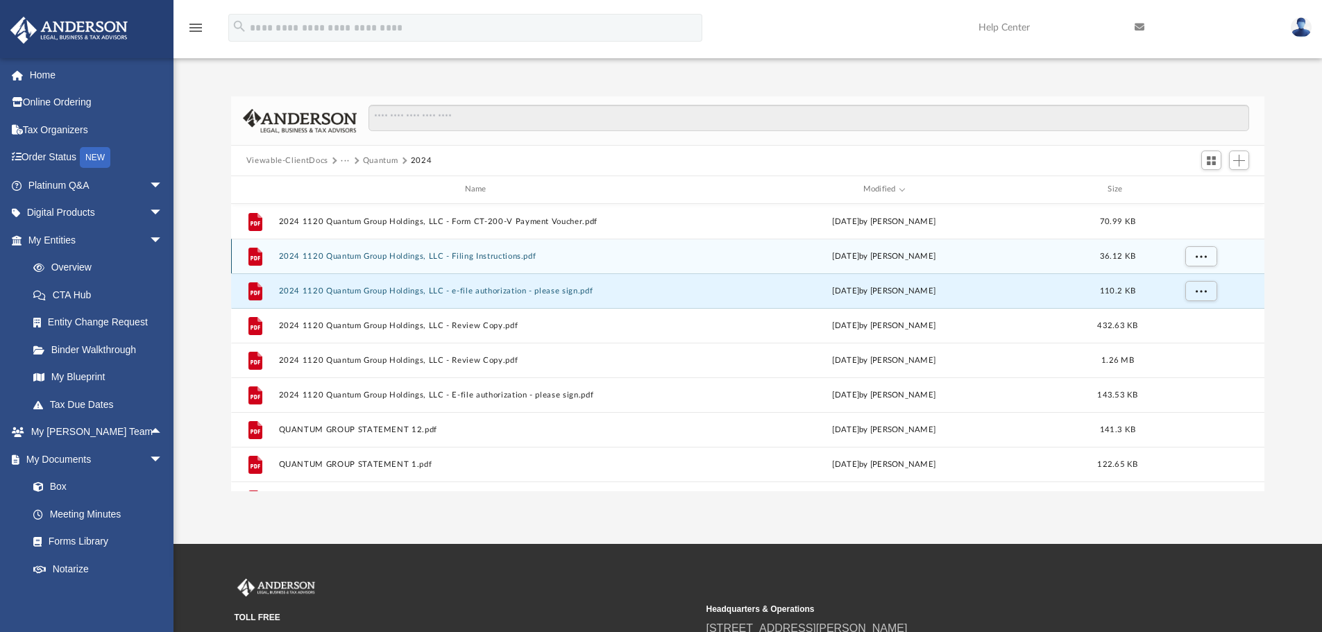
click at [361, 254] on button "2024 1120 Quantum Group Holdings, LLC - Filing Instructions.pdf" at bounding box center [478, 256] width 400 height 9
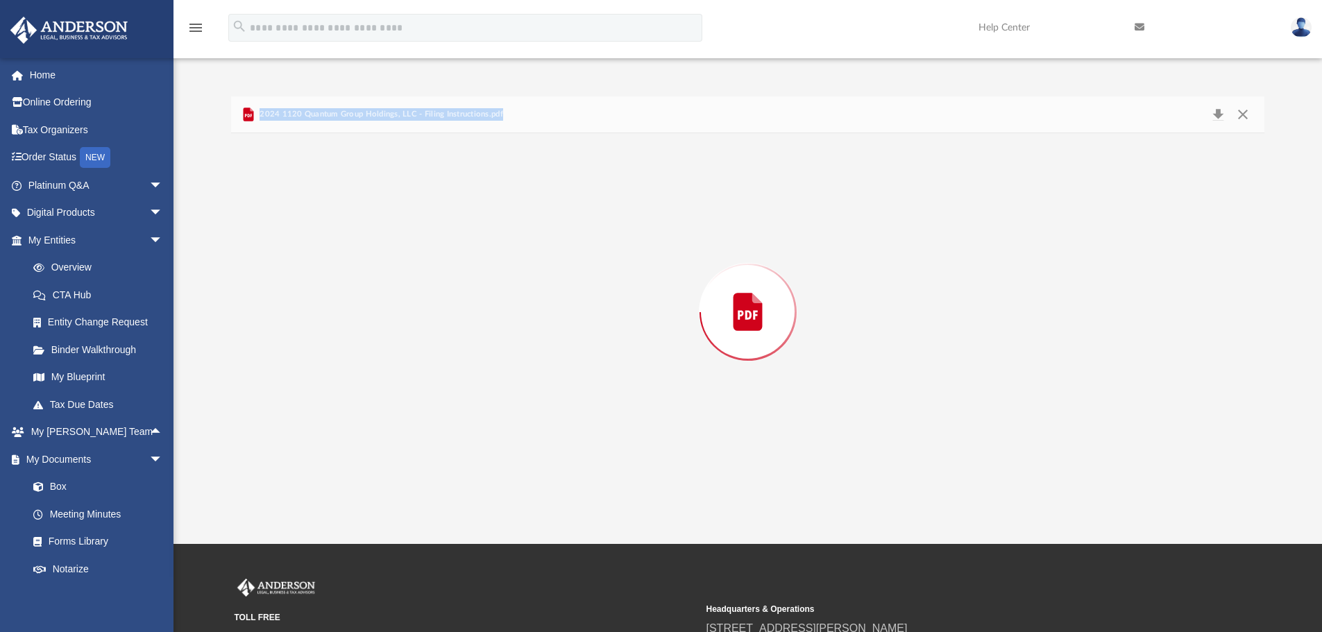
click at [361, 254] on div "Preview" at bounding box center [748, 312] width 1034 height 358
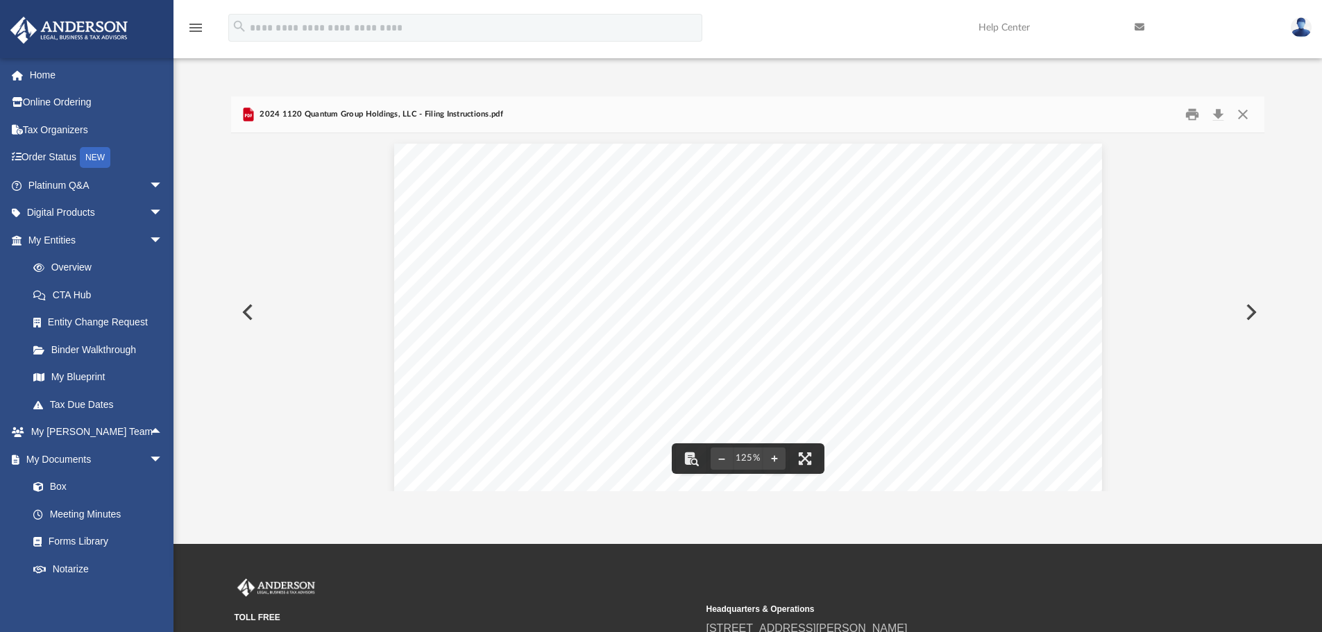
click at [248, 111] on icon "Preview" at bounding box center [248, 115] width 10 height 14
click at [251, 114] on icon "Preview" at bounding box center [248, 115] width 10 height 14
click at [1250, 108] on button "Close" at bounding box center [1243, 115] width 25 height 22
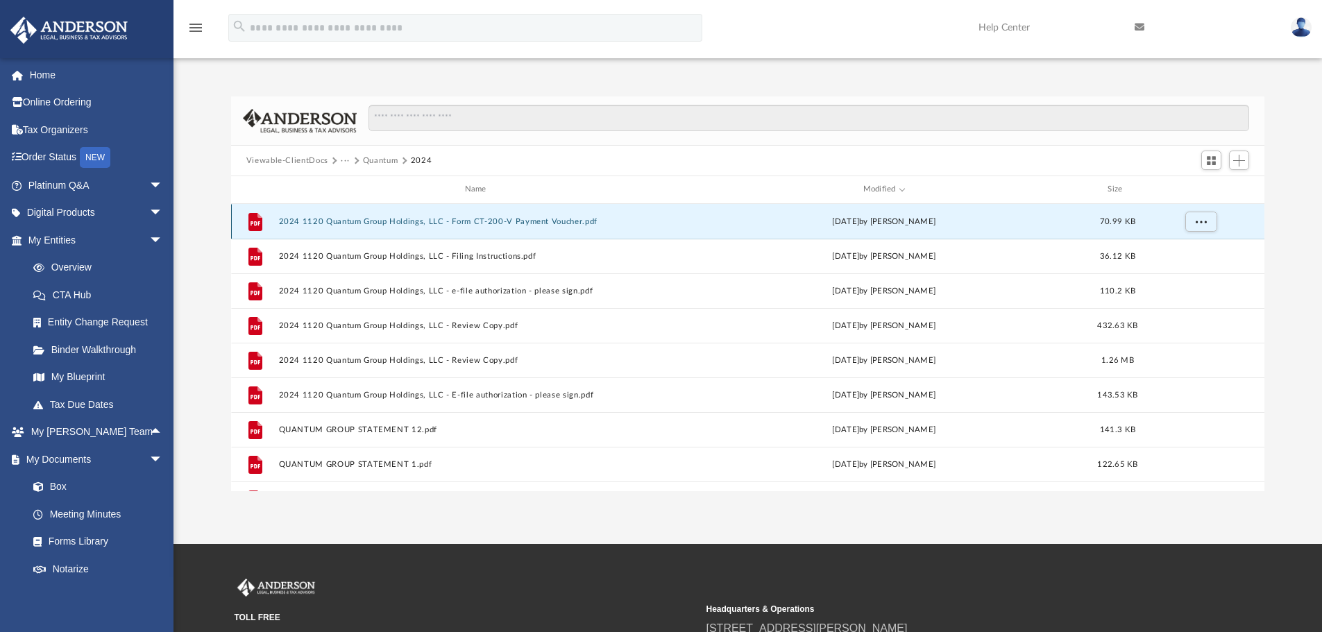
click at [399, 219] on button "2024 1120 Quantum Group Holdings, LLC - Form CT-200-V Payment Voucher.pdf" at bounding box center [478, 221] width 400 height 9
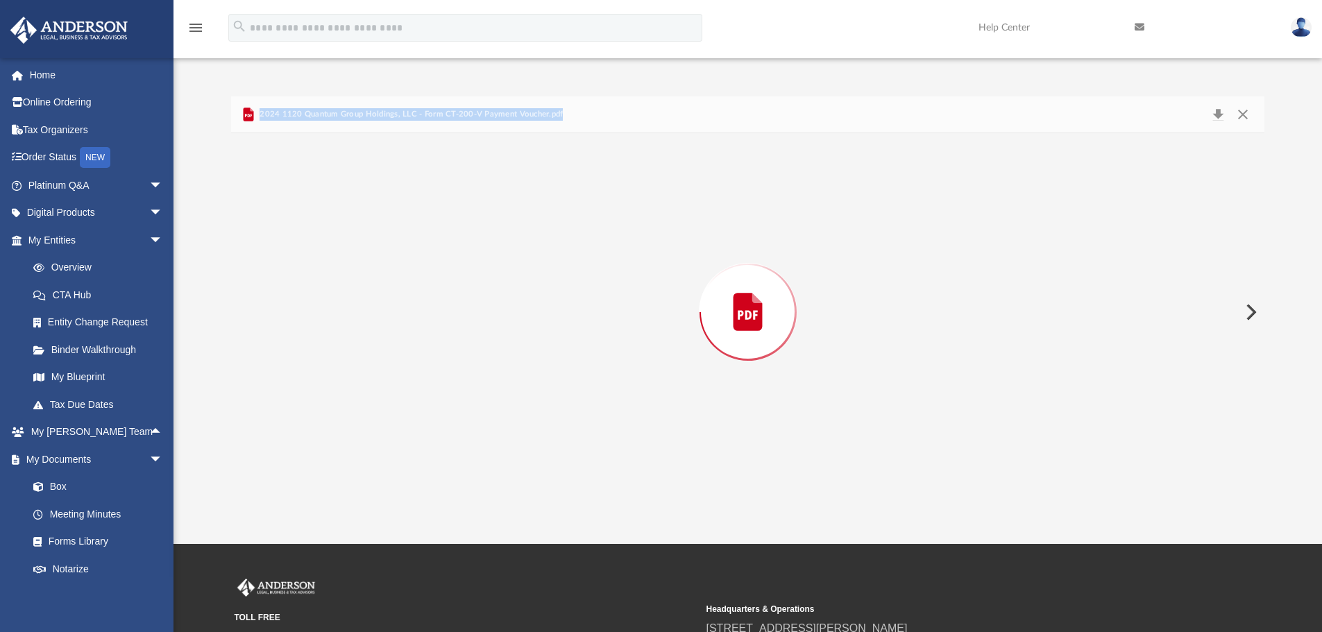
click at [399, 219] on div "Preview" at bounding box center [748, 312] width 1034 height 358
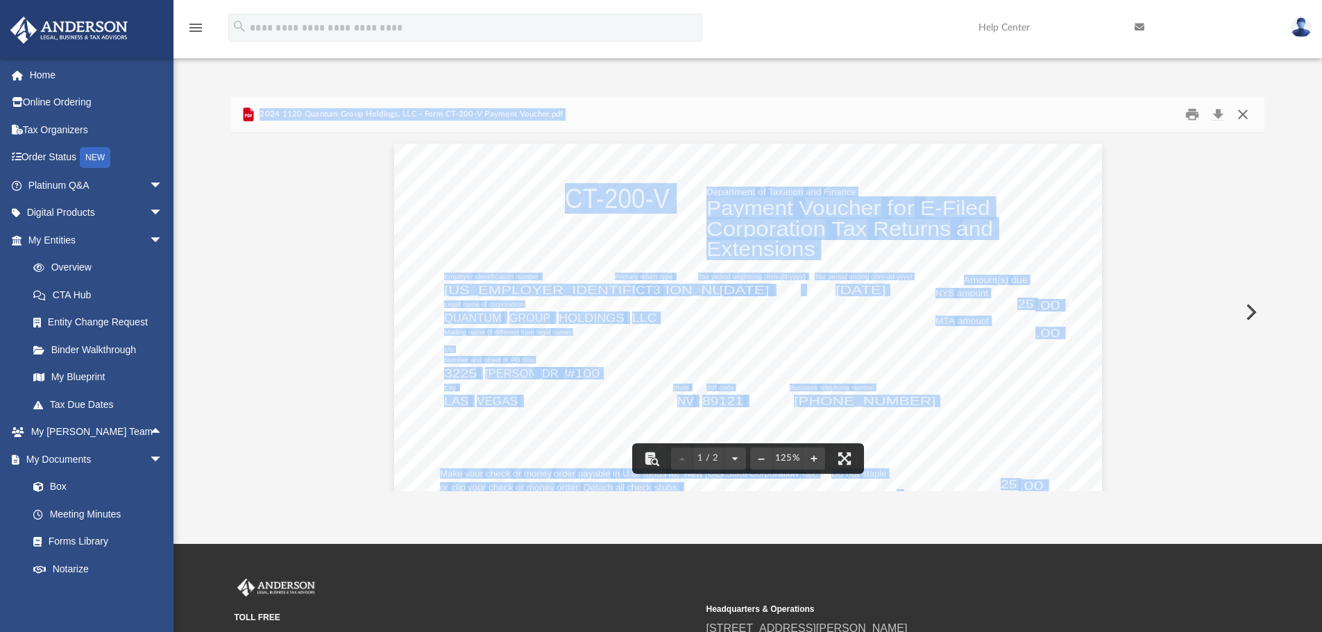
click at [1243, 109] on button "Close" at bounding box center [1243, 115] width 25 height 22
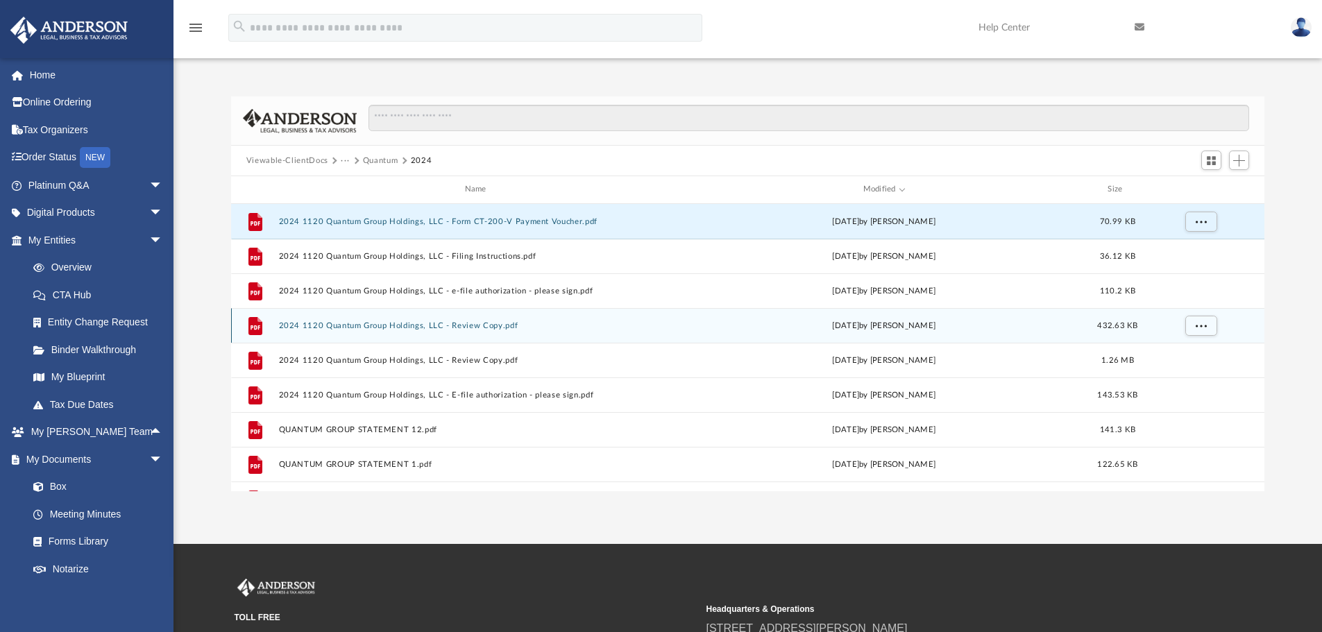
click at [383, 323] on button "2024 1120 Quantum Group Holdings, LLC - Review Copy.pdf" at bounding box center [478, 325] width 400 height 9
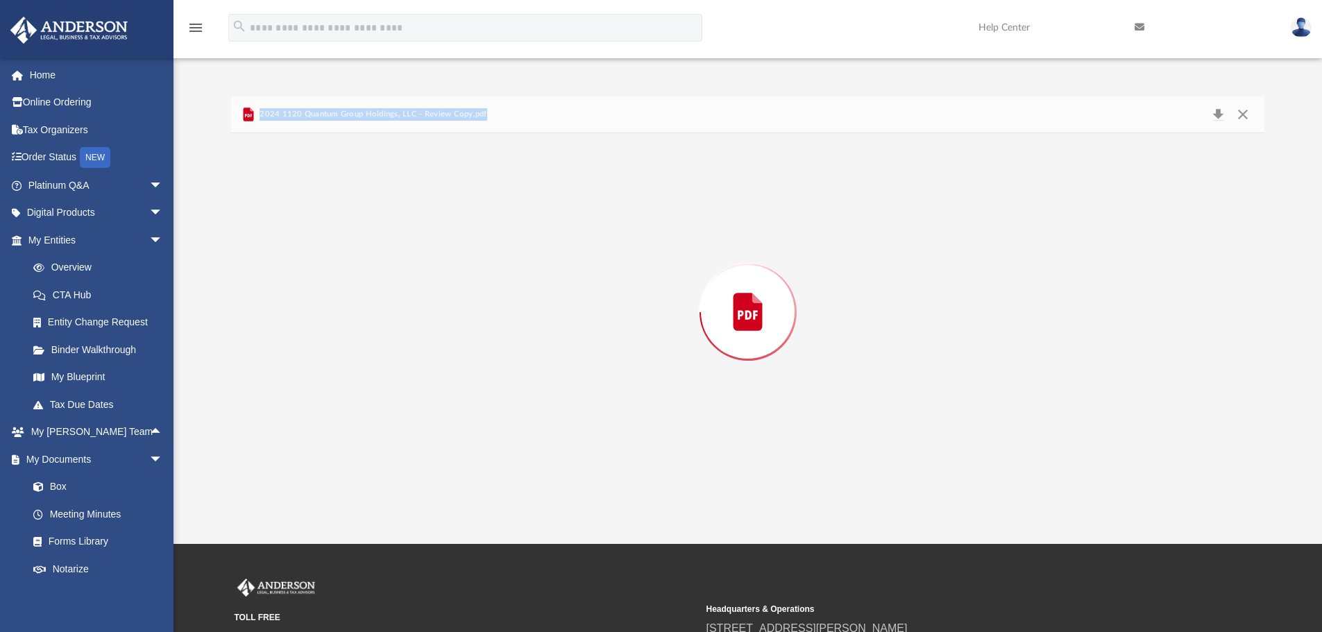
click at [383, 323] on div "Preview" at bounding box center [748, 312] width 1034 height 358
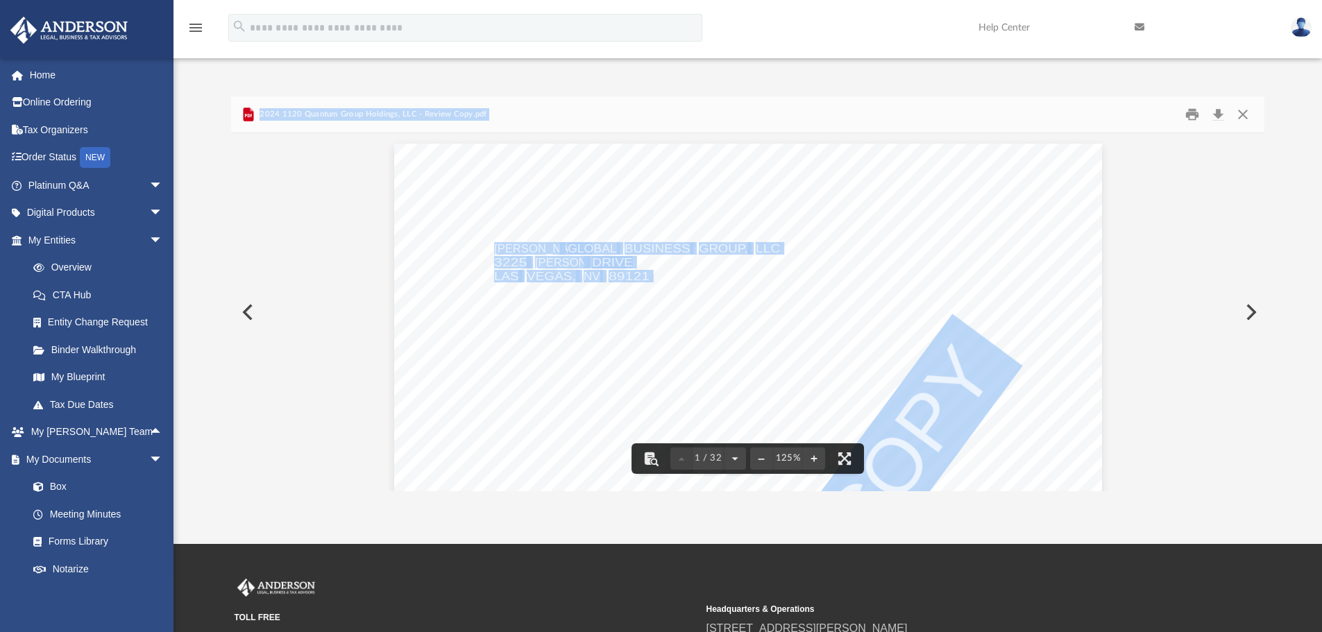
click at [1245, 309] on button "Preview" at bounding box center [1250, 312] width 31 height 39
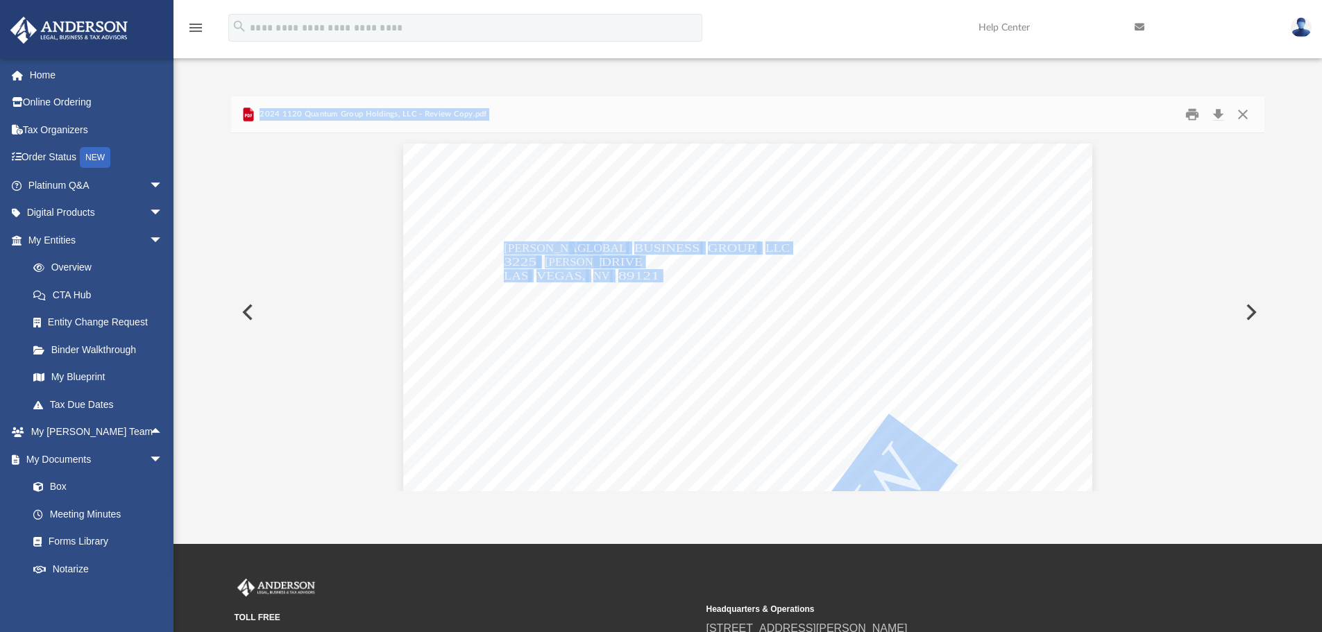
click at [1251, 312] on button "Preview" at bounding box center [1250, 312] width 31 height 39
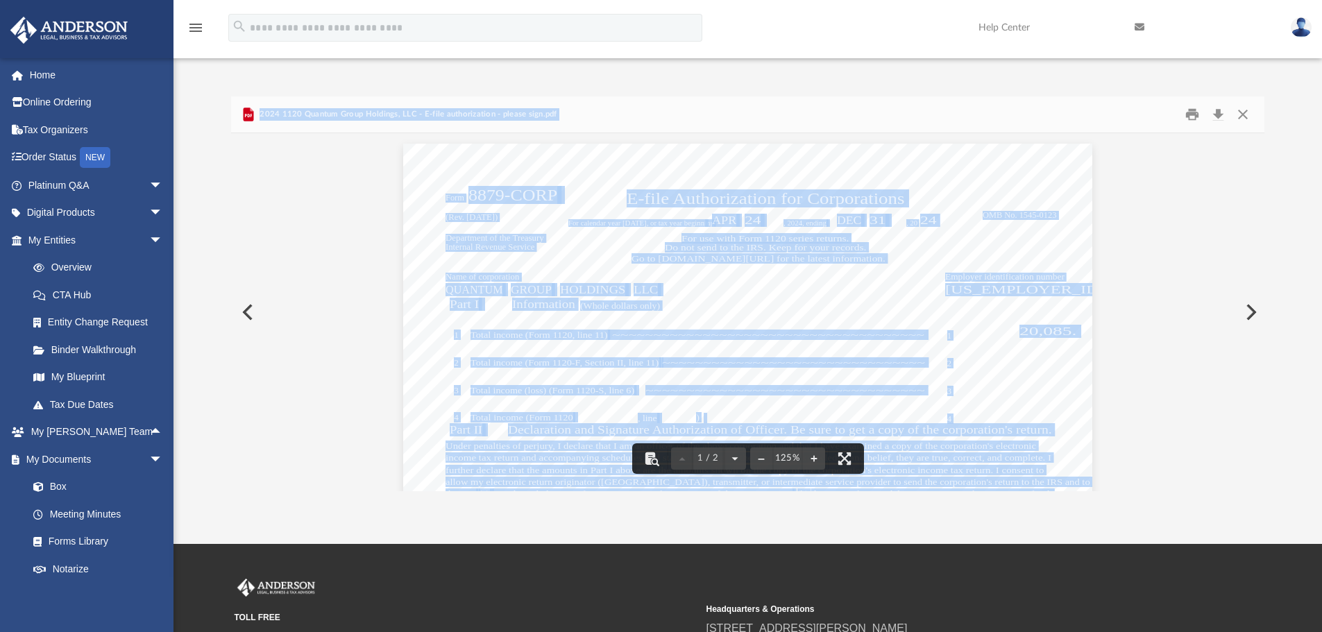
click at [242, 306] on button "Preview" at bounding box center [246, 312] width 31 height 39
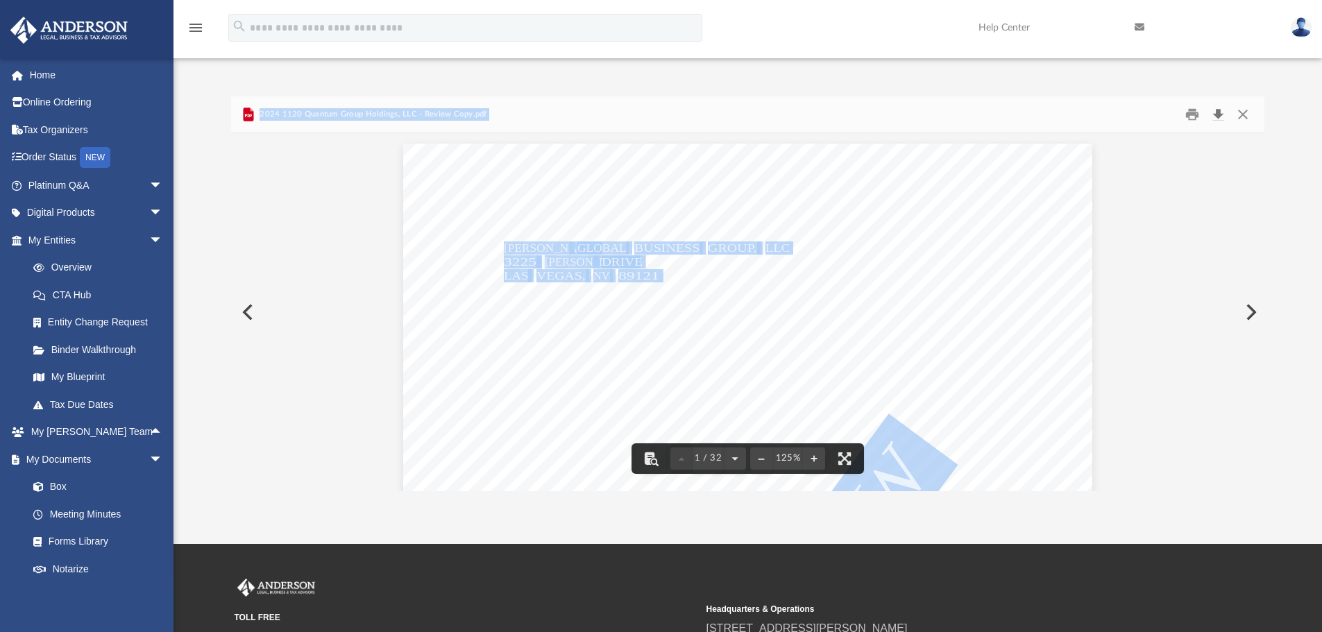
click at [1218, 115] on button "Download" at bounding box center [1218, 115] width 25 height 22
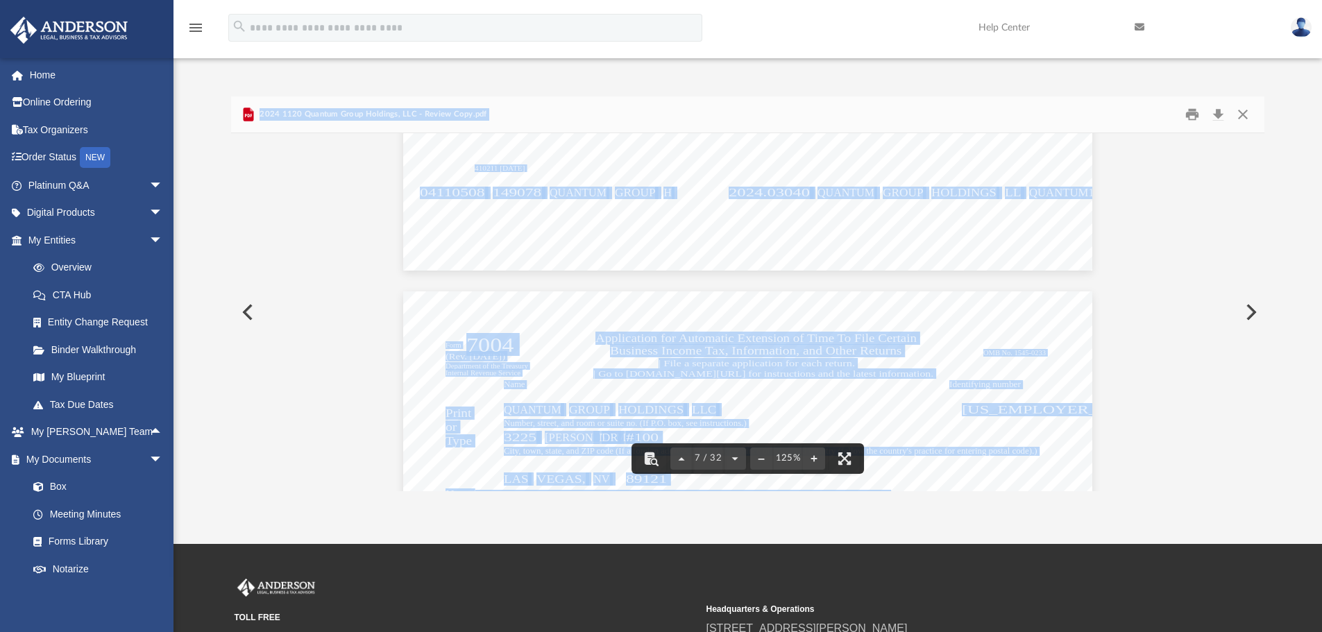
scroll to position [5813, 0]
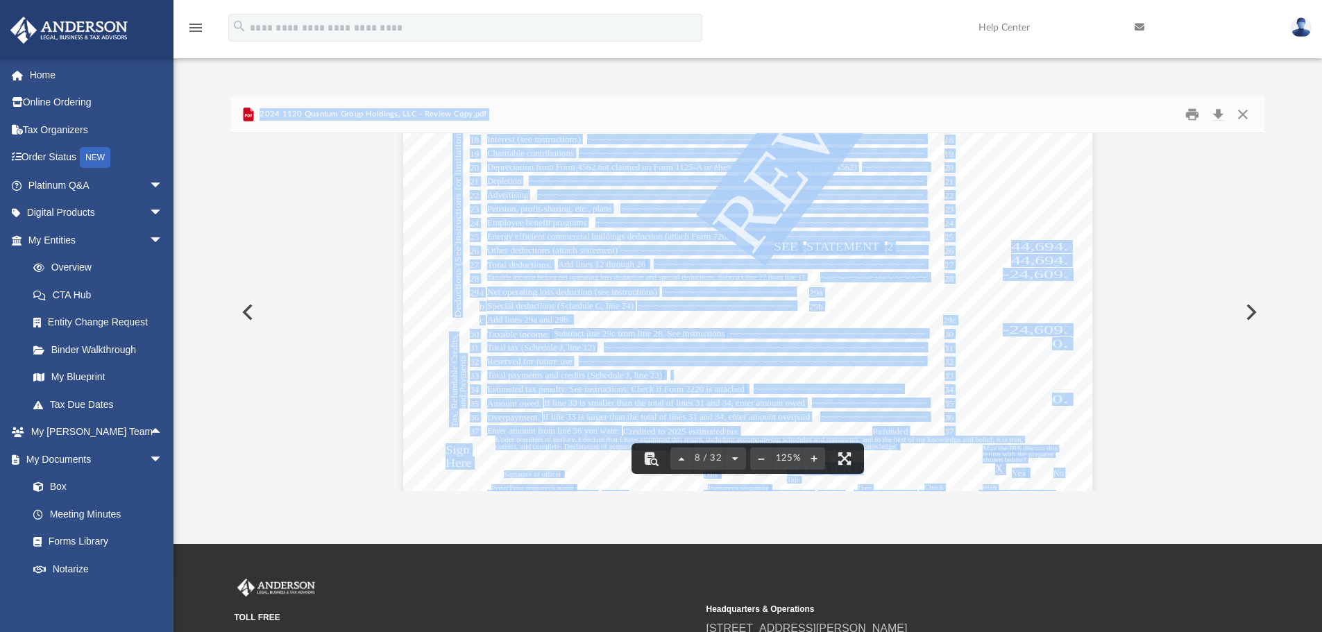
scroll to position [7461, 0]
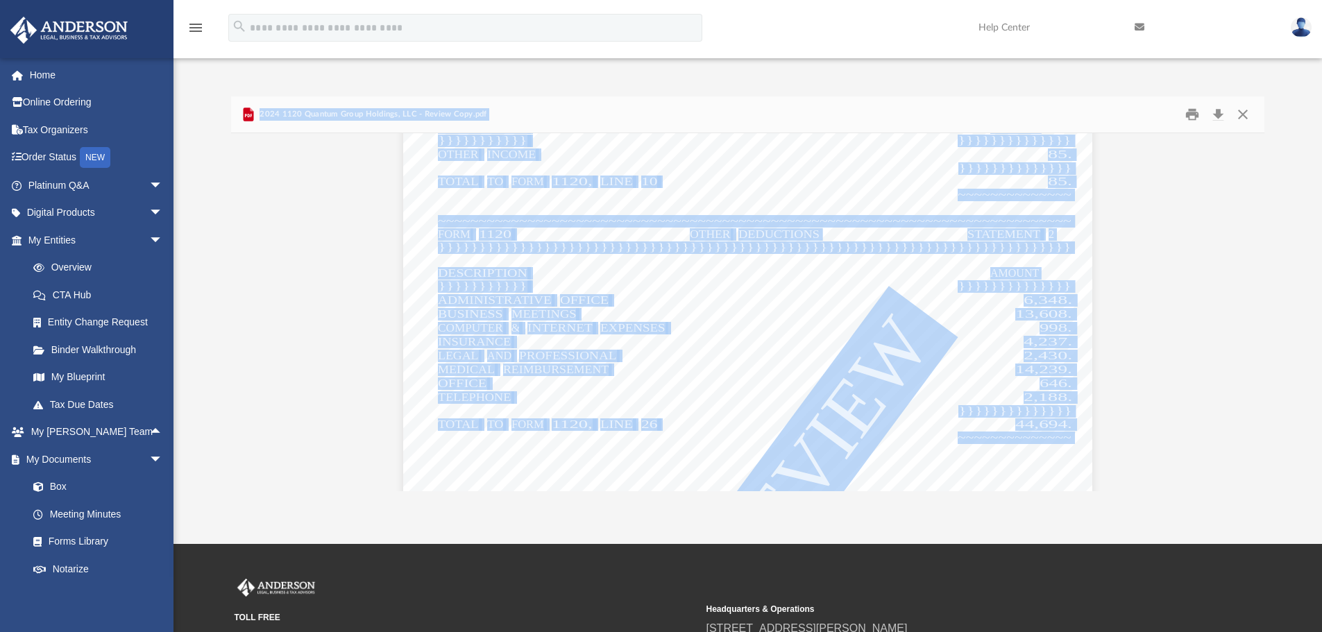
scroll to position [14192, 0]
